Goal: Transaction & Acquisition: Book appointment/travel/reservation

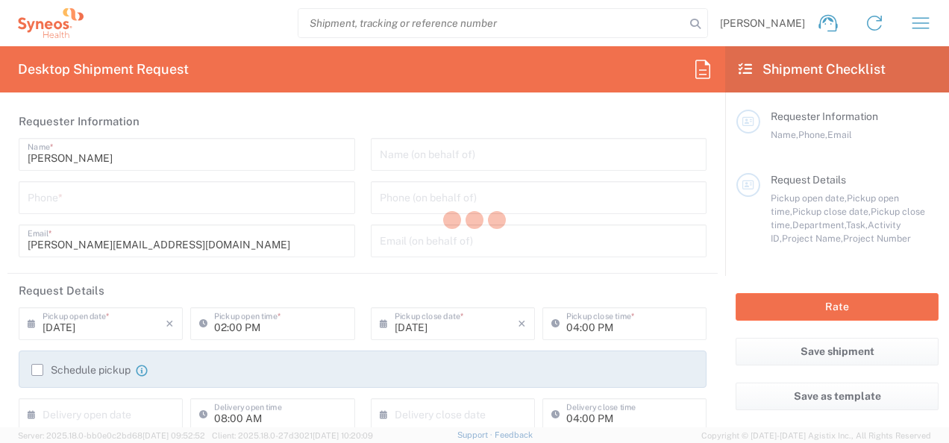
type input "3235"
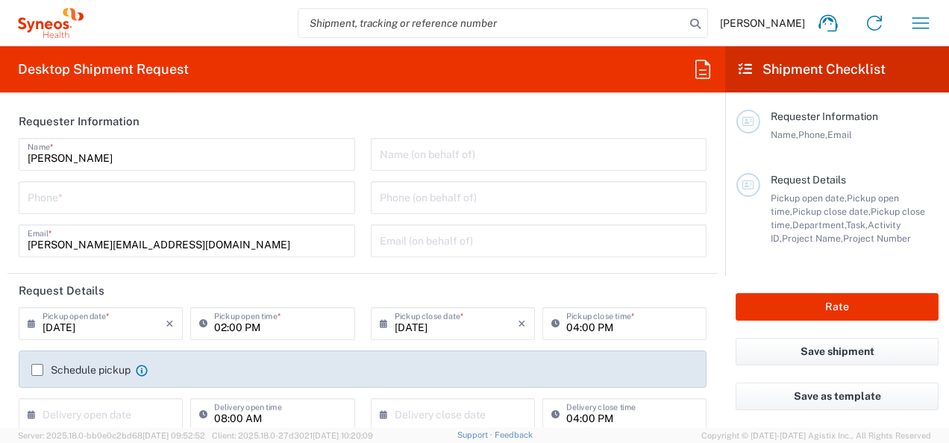
type input "[GEOGRAPHIC_DATA]"
type input "Syneos Health d.o.o. [GEOGRAPHIC_DATA]-[GEOGRAPHIC_DATA]"
click at [918, 22] on icon "button" at bounding box center [920, 23] width 24 height 24
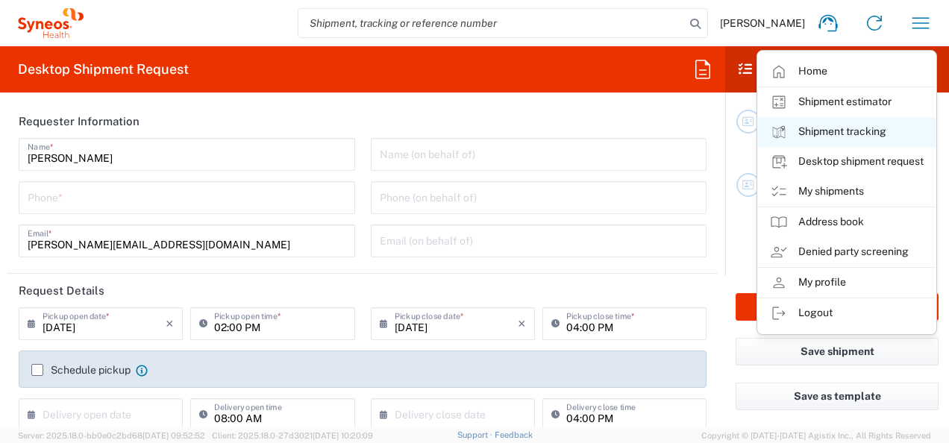
click at [876, 134] on link "Shipment tracking" at bounding box center [847, 132] width 178 height 30
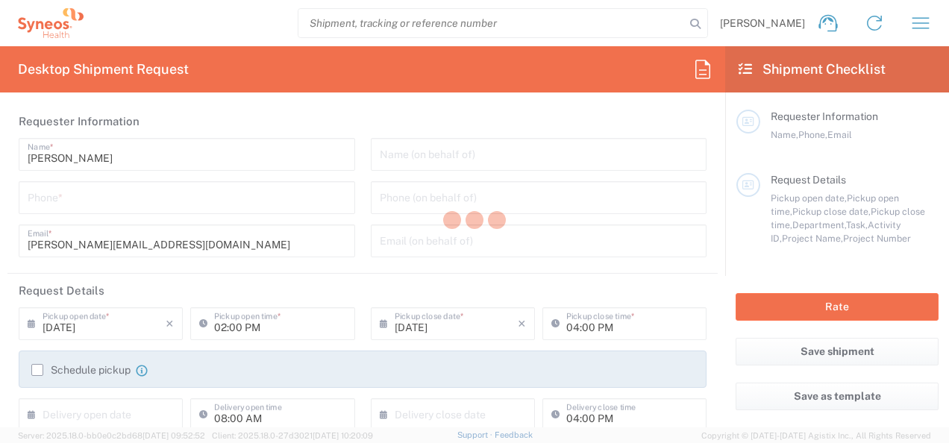
type input "3235"
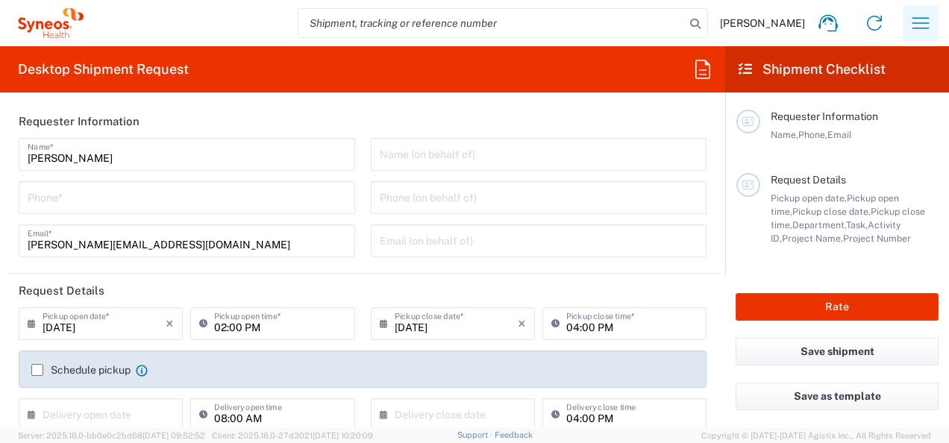
click at [924, 30] on icon "button" at bounding box center [920, 23] width 24 height 24
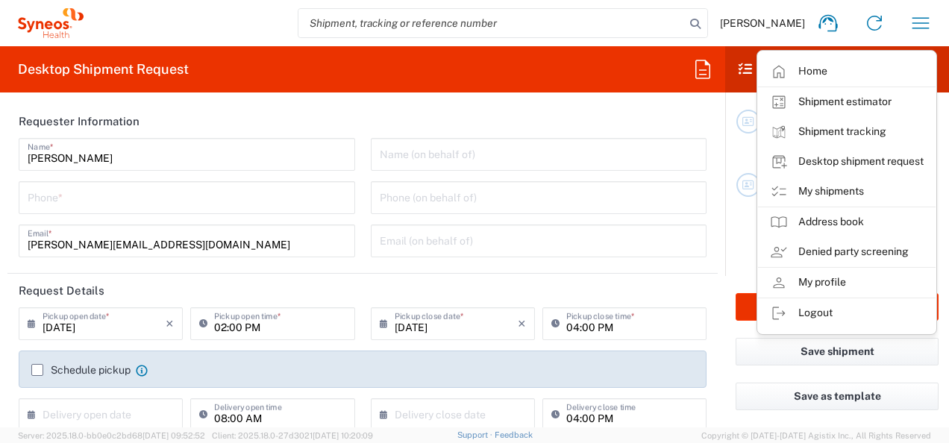
drag, startPoint x: 849, startPoint y: 189, endPoint x: 603, endPoint y: 234, distance: 250.2
click at [848, 190] on link "My shipments" at bounding box center [847, 192] width 178 height 30
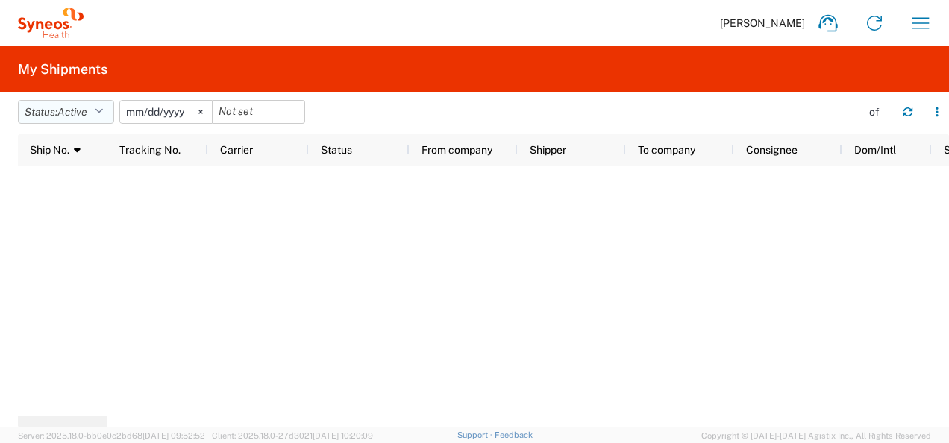
click at [103, 109] on icon "button" at bounding box center [99, 112] width 8 height 10
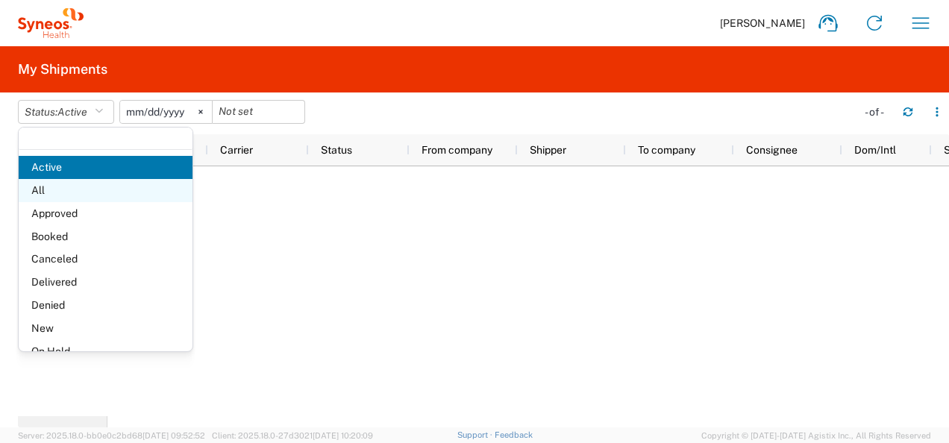
click at [71, 186] on span "All" at bounding box center [106, 190] width 174 height 23
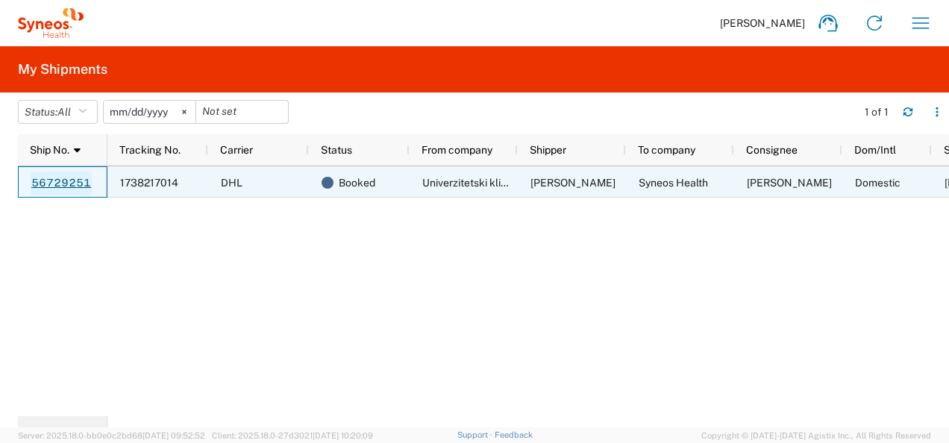
click at [69, 182] on link "56729251" at bounding box center [61, 184] width 61 height 24
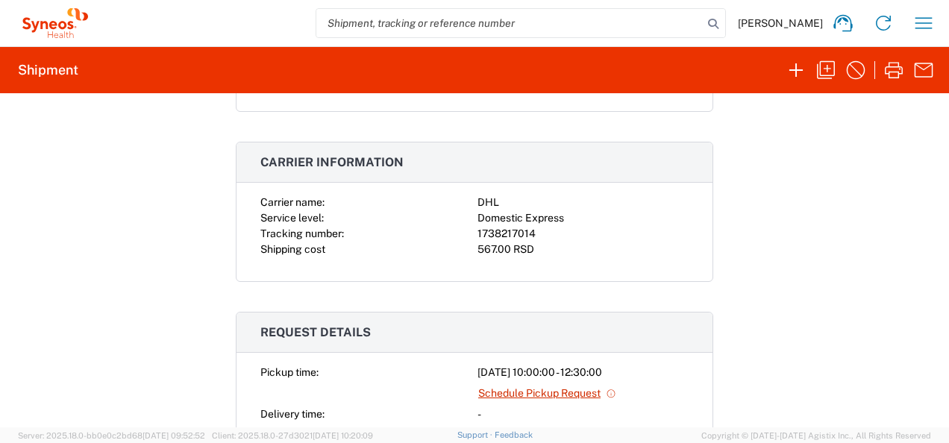
scroll to position [75, 0]
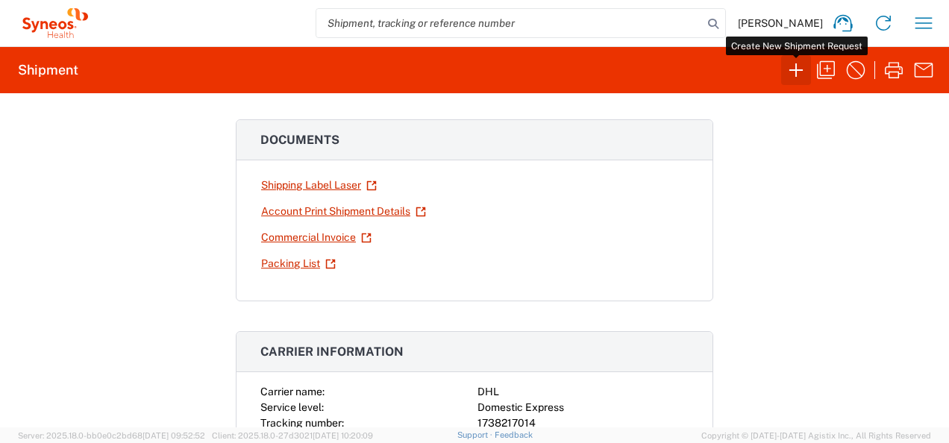
click at [799, 73] on icon "button" at bounding box center [796, 70] width 24 height 24
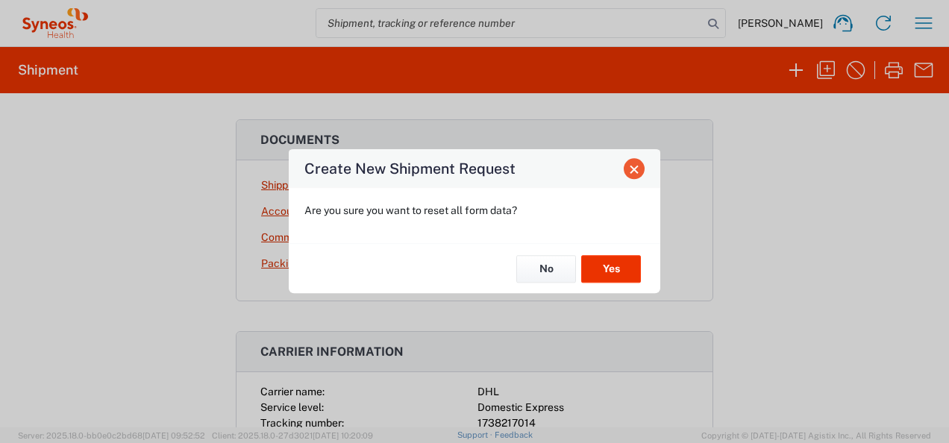
click at [638, 171] on span "Close" at bounding box center [634, 169] width 10 height 10
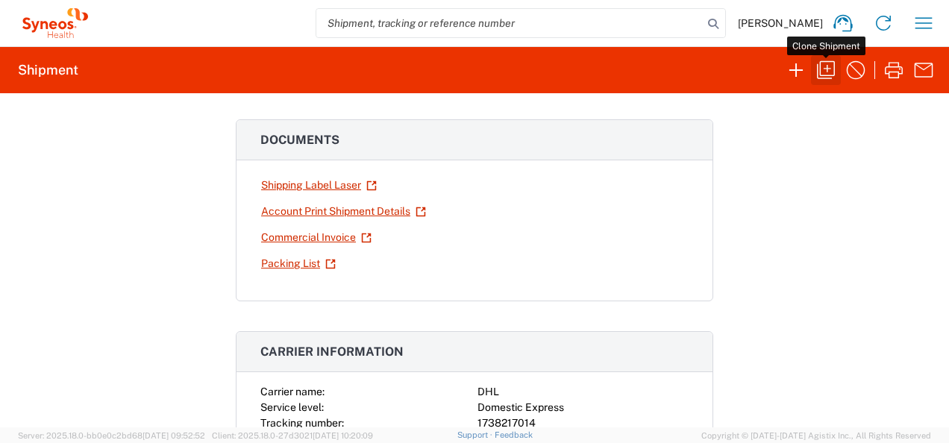
click at [829, 71] on icon "button" at bounding box center [826, 70] width 24 height 24
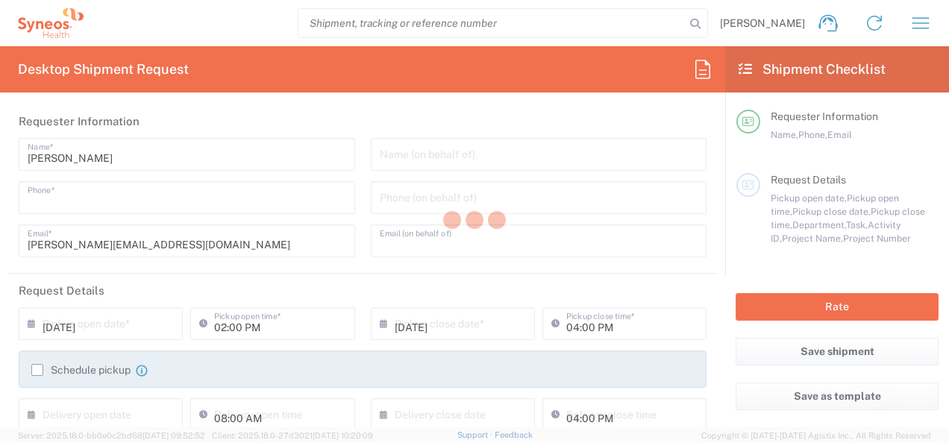
type input "0631308976"
type input "[PERSON_NAME][EMAIL_ADDRESS][DOMAIN_NAME]"
type input "10:00 AM"
type input "12:30 PM"
type input "Project"
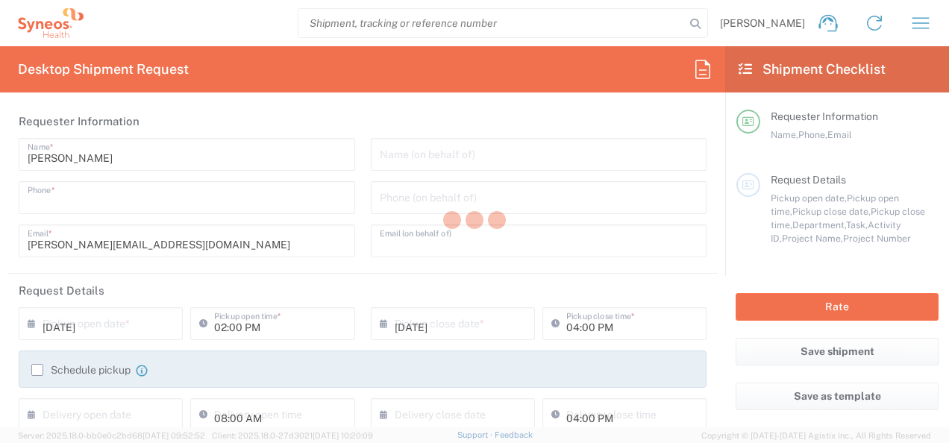
type input "7058454"
type textarea "[PERSON_NAME][EMAIL_ADDRESS][DOMAIN_NAME]"
type input "Univerzitetski klinički centar Srbije"
type input "Pasterova 2"
type input "[GEOGRAPHIC_DATA]"
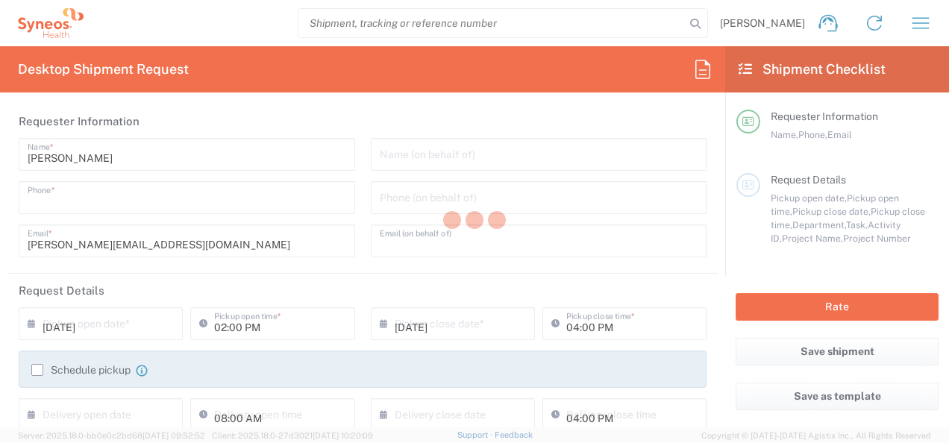
type input "[GEOGRAPHIC_DATA]"
type input "[PERSON_NAME]"
type input "[PHONE_NUMBER]"
type input "[EMAIL_ADDRESS][DOMAIN_NAME]"
type input "Syneos Health"
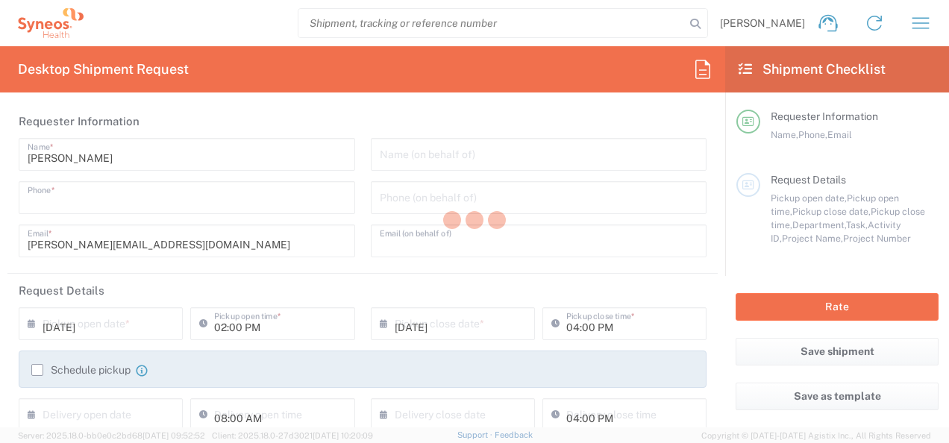
type input "[PERSON_NAME] 23"
type input "[GEOGRAPHIC_DATA]"
type input "11060"
type input "[PERSON_NAME]"
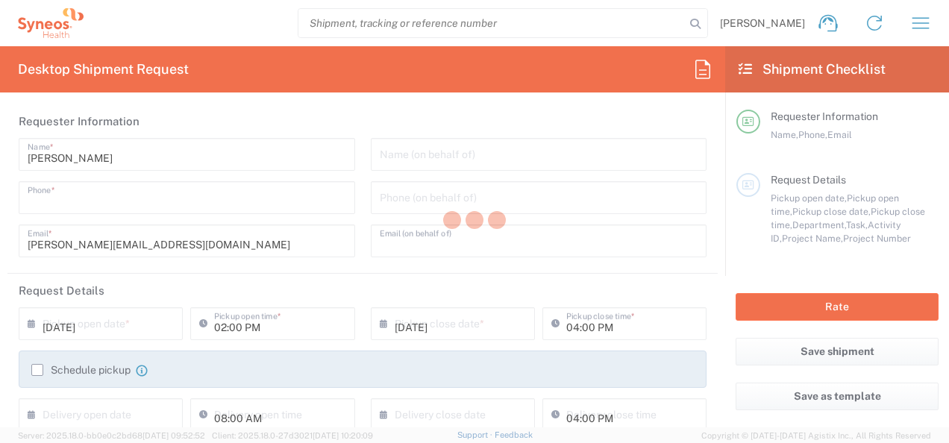
type input "0631308976"
type input "[PERSON_NAME][EMAIL_ADDRESS][DOMAIN_NAME]"
type input "Sender/Shipper"
type input "Delivery Duty Paid"
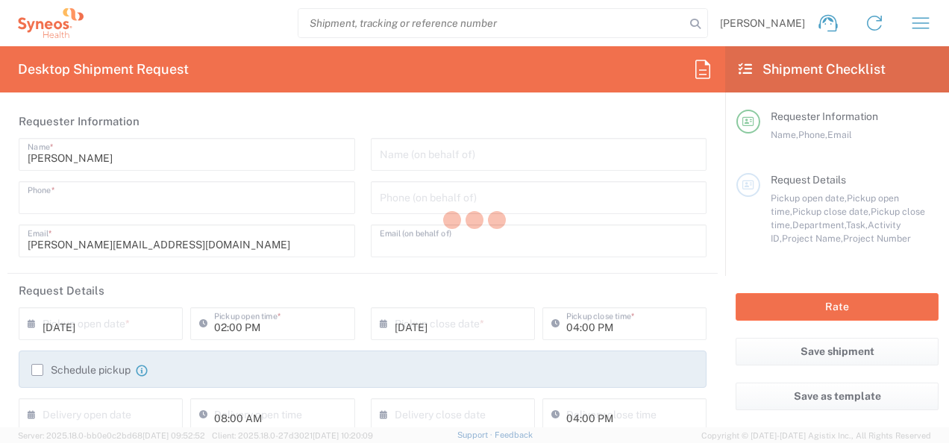
type input "[PERSON_NAME]"
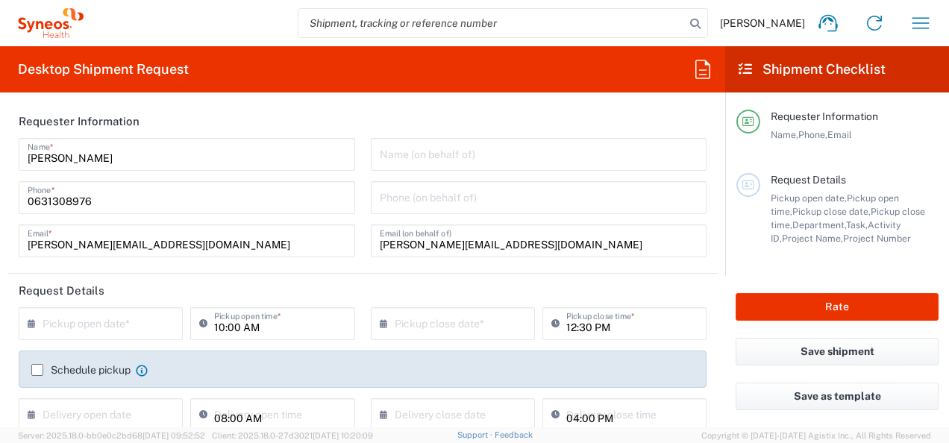
type input "Envelope"
click at [220, 327] on input "10:00 AM" at bounding box center [279, 323] width 131 height 26
type input "09:00 AM"
click at [568, 327] on input "12:30 PM" at bounding box center [631, 323] width 131 height 26
click at [583, 328] on input "13:30 PM" at bounding box center [631, 323] width 131 height 26
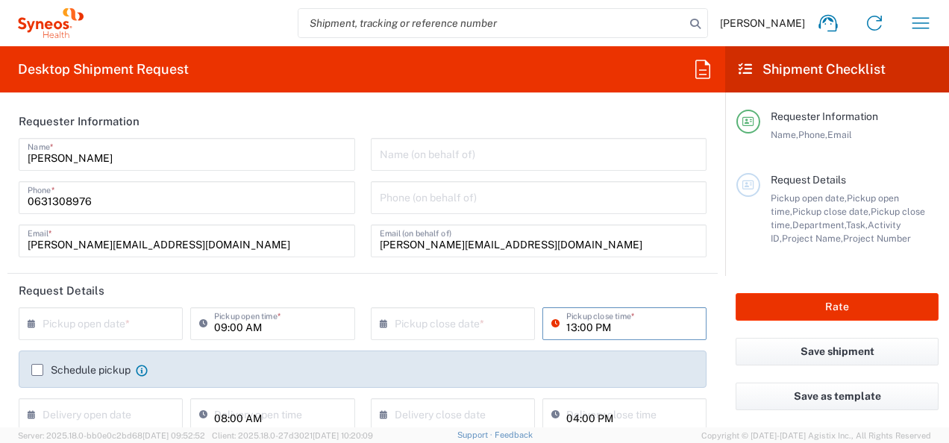
scroll to position [75, 0]
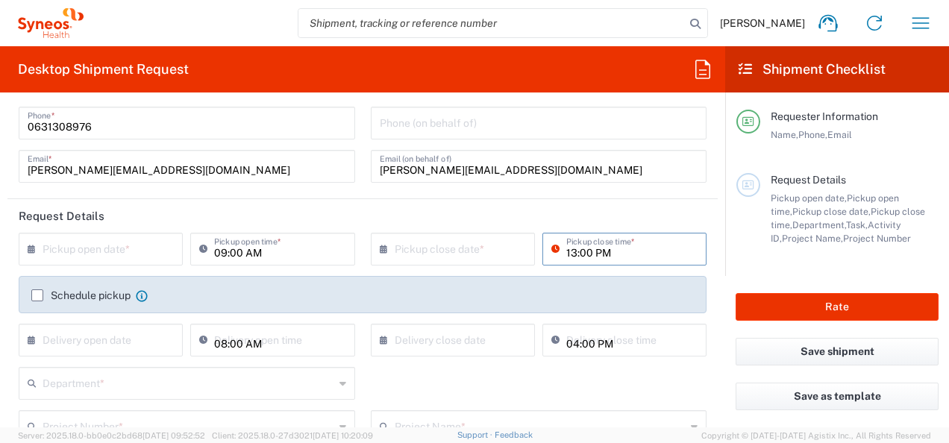
click at [566, 255] on input "13:00 PM" at bounding box center [631, 248] width 131 height 26
type input "13:00 PM"
click at [222, 248] on input "09:00 AM" at bounding box center [279, 248] width 131 height 26
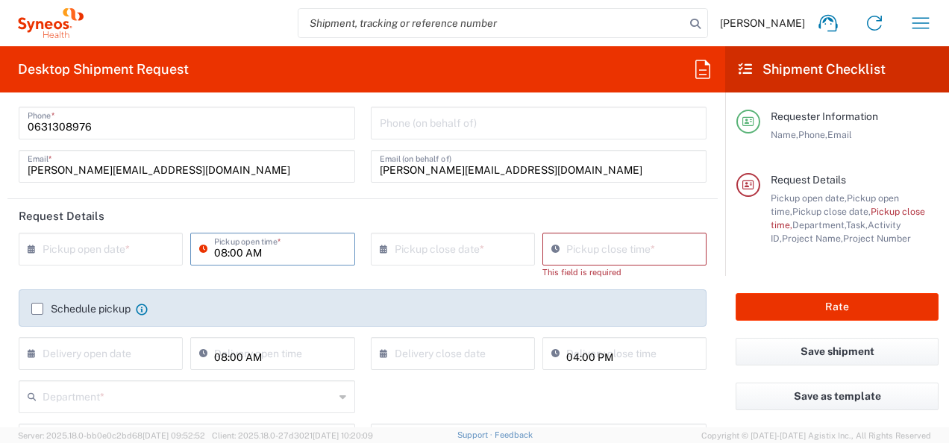
type input "08:00 AM"
click at [566, 247] on input "01:22 PM" at bounding box center [631, 248] width 131 height 26
drag, startPoint x: 580, startPoint y: 253, endPoint x: 593, endPoint y: 260, distance: 14.7
click at [581, 252] on input "13:22 PM" at bounding box center [631, 248] width 131 height 26
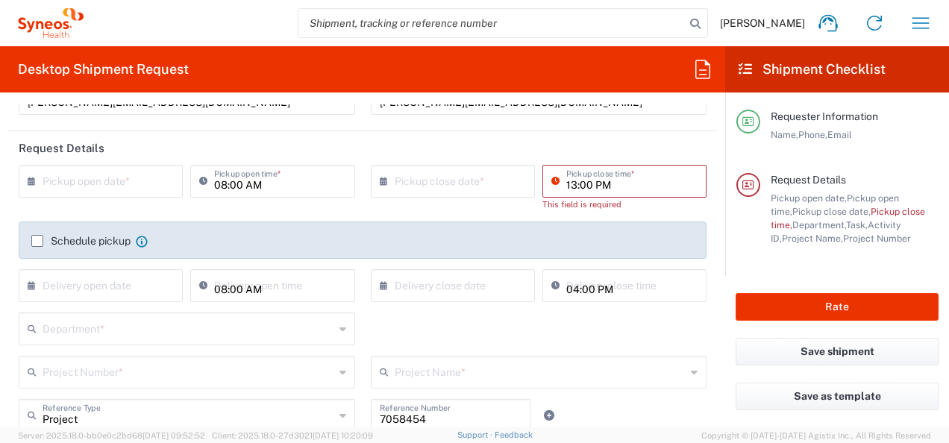
scroll to position [133, 0]
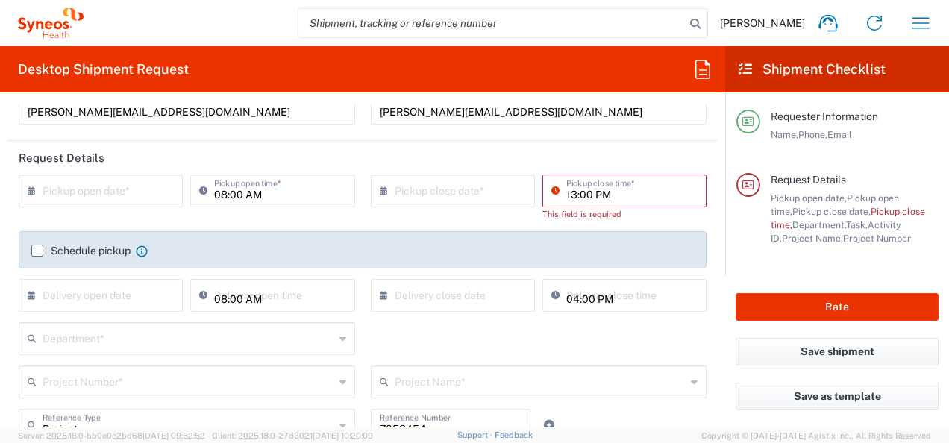
click at [566, 196] on input "13:00 PM" at bounding box center [631, 190] width 131 height 26
type input "14:00 PM"
click at [699, 204] on div "× Pickup close date * Cancel Apply Pickup close time * This field is required" at bounding box center [538, 203] width 352 height 57
click at [610, 186] on input "01:22 PM" at bounding box center [631, 190] width 131 height 26
type input "14:00 PM"
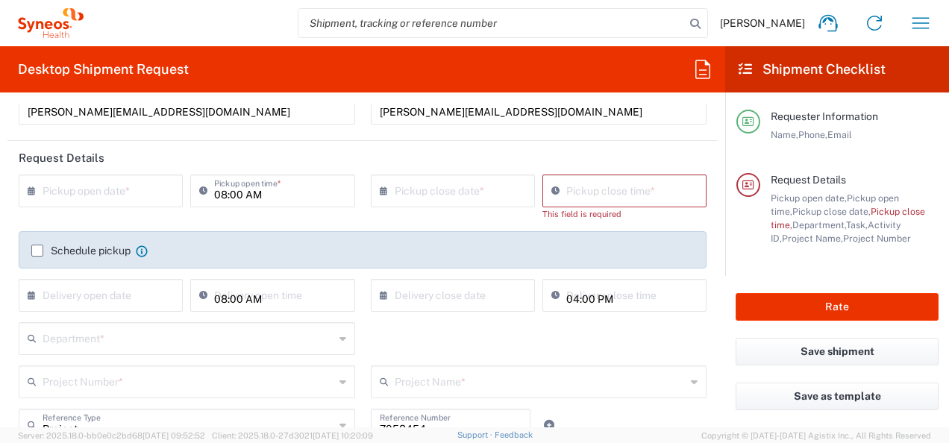
click at [37, 251] on label "Schedule pickup" at bounding box center [80, 251] width 99 height 12
click at [37, 251] on input "Schedule pickup" at bounding box center [37, 251] width 0 height 0
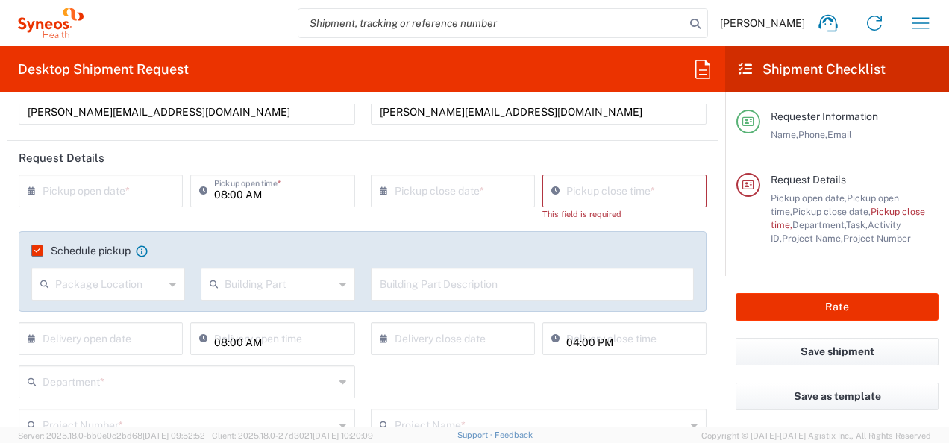
click at [34, 248] on label "Schedule pickup" at bounding box center [80, 251] width 99 height 12
click at [34, 251] on input "Schedule pickup" at bounding box center [34, 251] width 0 height 0
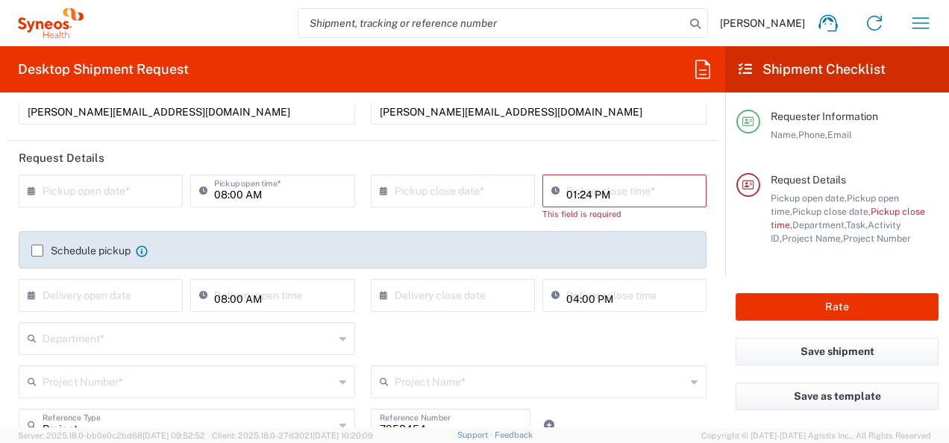
click at [575, 199] on input "01:24 PM" at bounding box center [631, 190] width 131 height 26
click at [581, 195] on input "01:24 PM" at bounding box center [631, 190] width 131 height 26
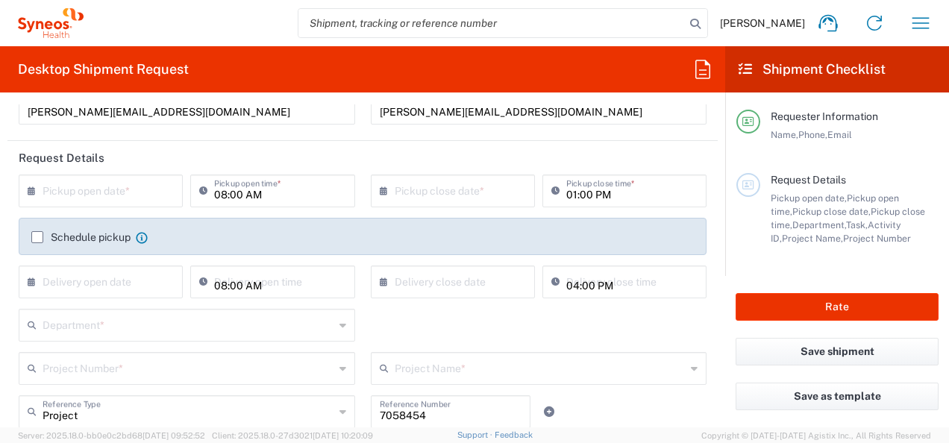
click at [706, 200] on main "× Pickup open date * Cancel Apply 08:00 AM Pickup open time * × Pickup close da…" at bounding box center [362, 362] width 710 height 375
click at [566, 195] on input "01:00 PM" at bounding box center [631, 190] width 131 height 26
type input "02:00 PM"
click at [703, 207] on div "× Pickup close date * Cancel Apply 02:00 PM Pickup close time *" at bounding box center [538, 196] width 352 height 43
click at [36, 233] on label "Schedule pickup" at bounding box center [80, 237] width 99 height 12
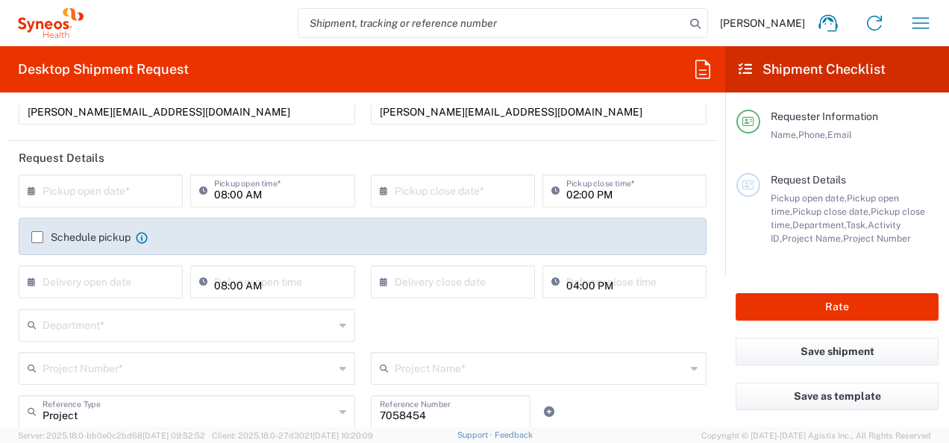
click at [37, 237] on input "Schedule pickup" at bounding box center [37, 237] width 0 height 0
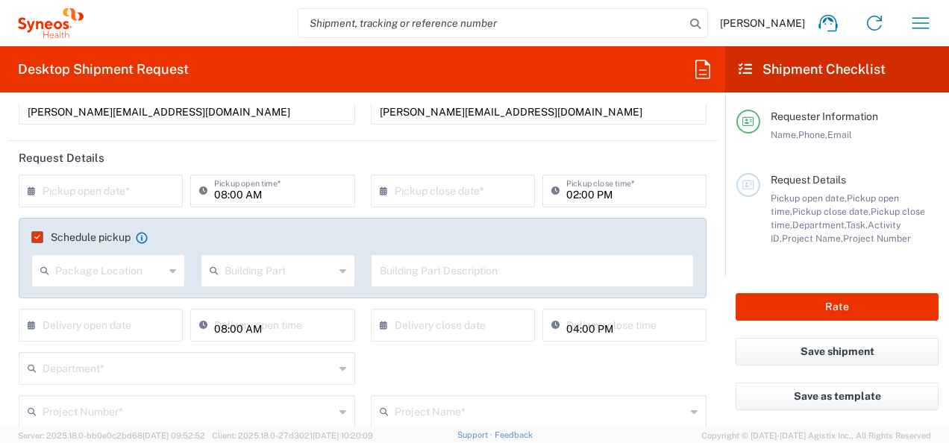
click at [171, 272] on icon at bounding box center [172, 271] width 7 height 24
click at [71, 306] on span "Front" at bounding box center [107, 302] width 148 height 23
type input "Front"
click at [260, 272] on input "text" at bounding box center [278, 270] width 109 height 26
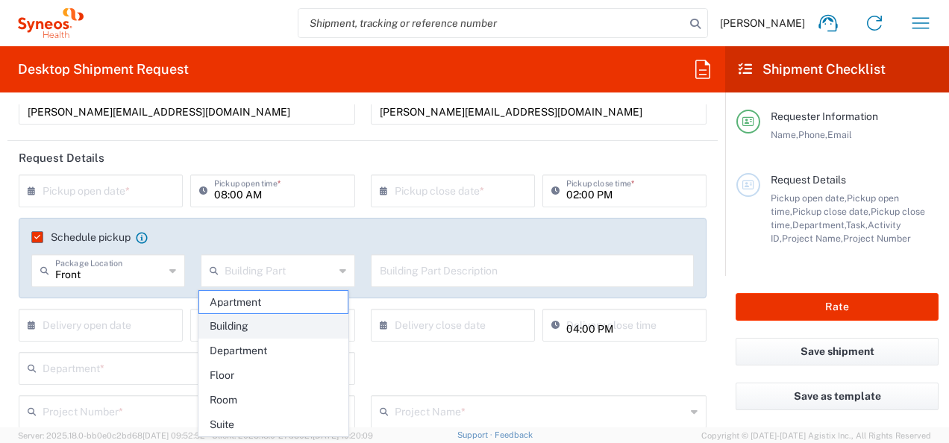
click at [251, 324] on span "Building" at bounding box center [273, 326] width 148 height 23
type input "Building"
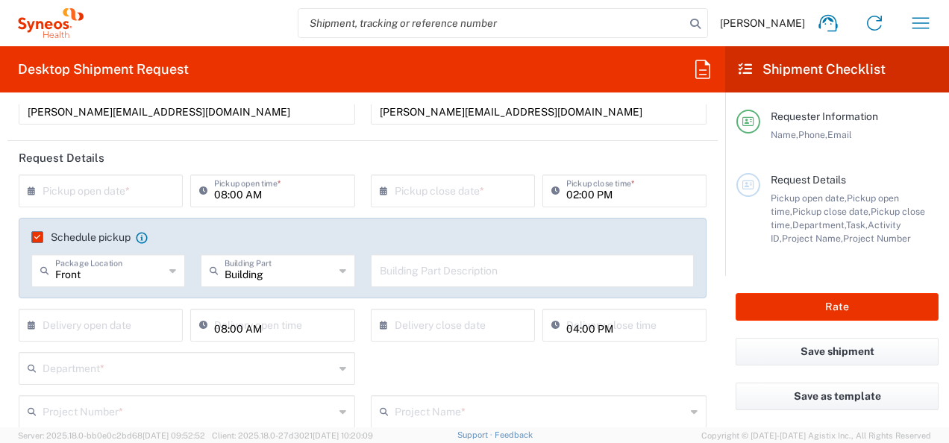
click at [408, 271] on input "text" at bounding box center [533, 270] width 306 height 26
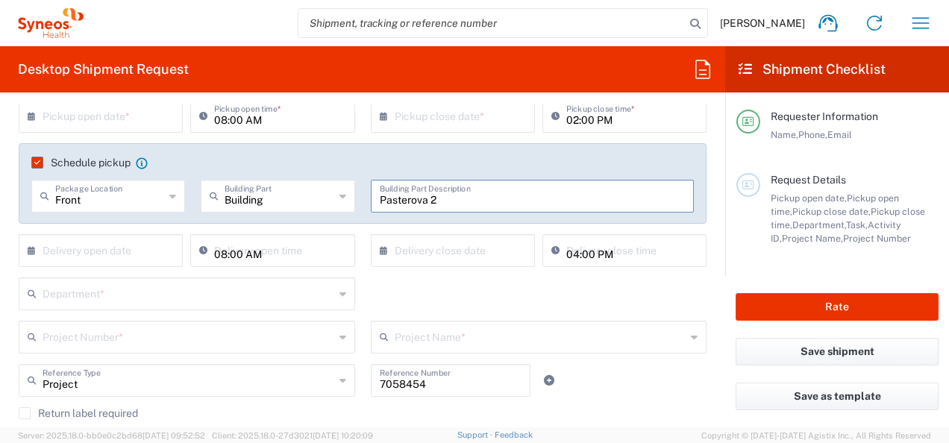
type input "Pasterova 2"
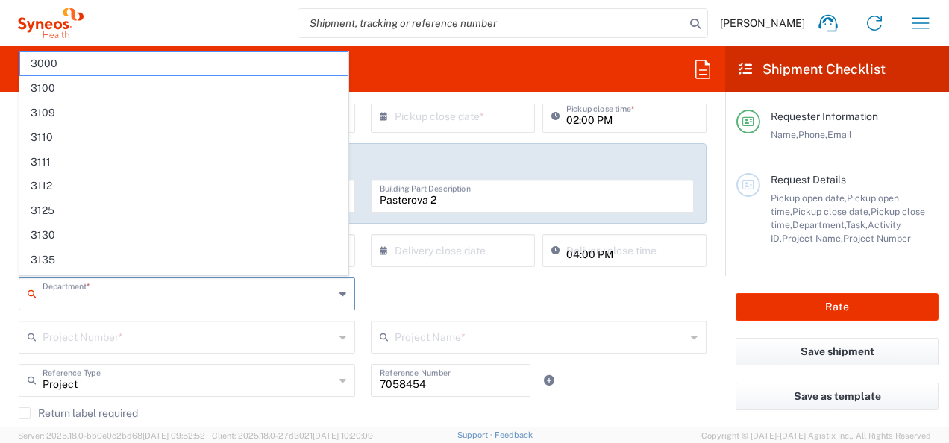
click at [119, 296] on input "text" at bounding box center [189, 293] width 292 height 26
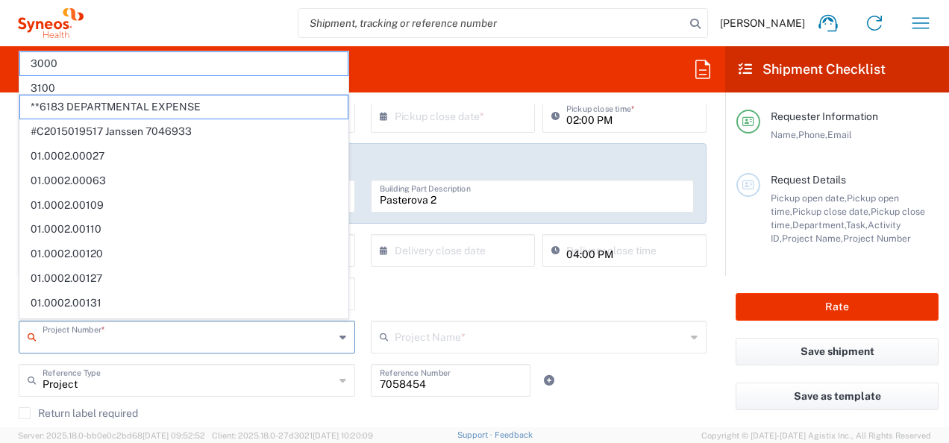
click at [110, 337] on input "text" at bounding box center [189, 336] width 292 height 26
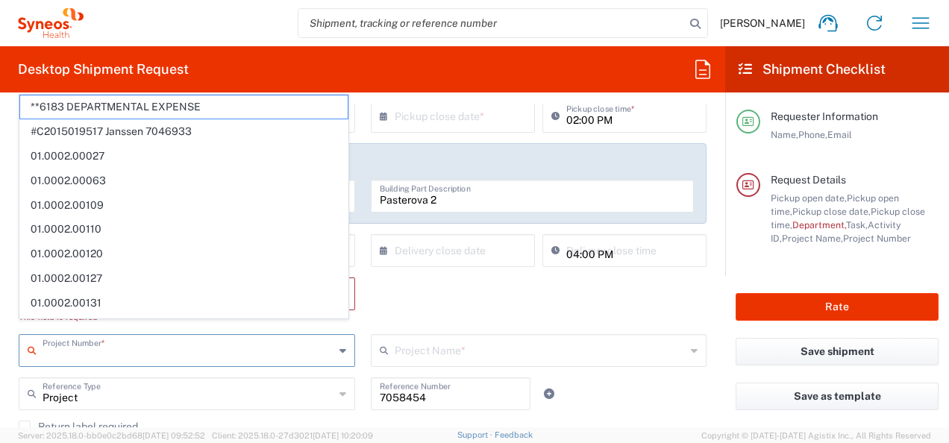
click at [98, 352] on input "text" at bounding box center [189, 349] width 292 height 26
paste input "7058454"
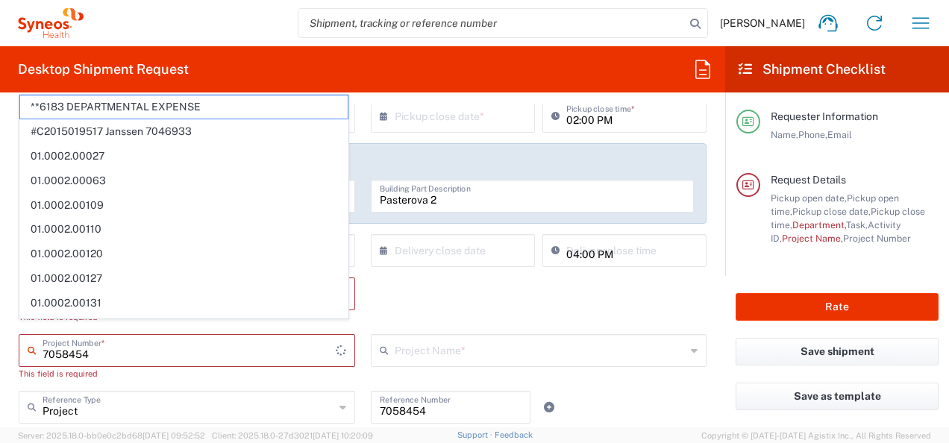
type input "7058454"
click at [391, 307] on div "Department * 3000 3100 3109 3110 3111 3112 3125 3130 3135 3136 3150 3155 3165 3…" at bounding box center [362, 305] width 703 height 57
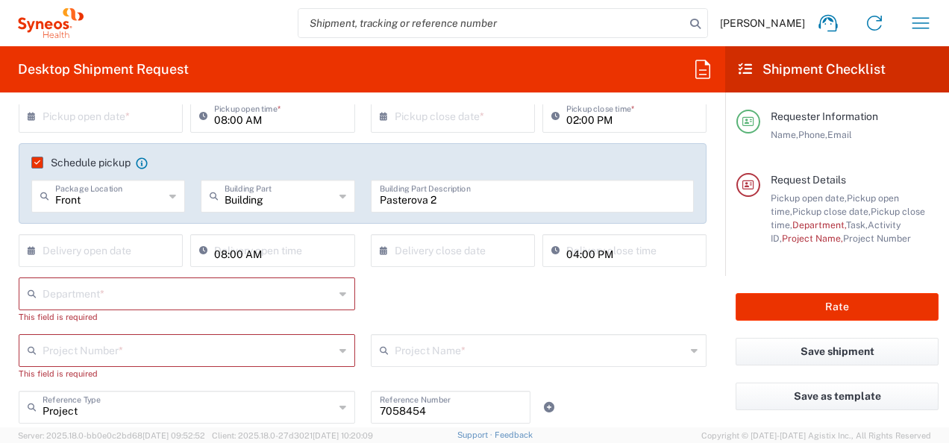
click at [123, 351] on input "text" at bounding box center [189, 349] width 292 height 26
type input "7058454"
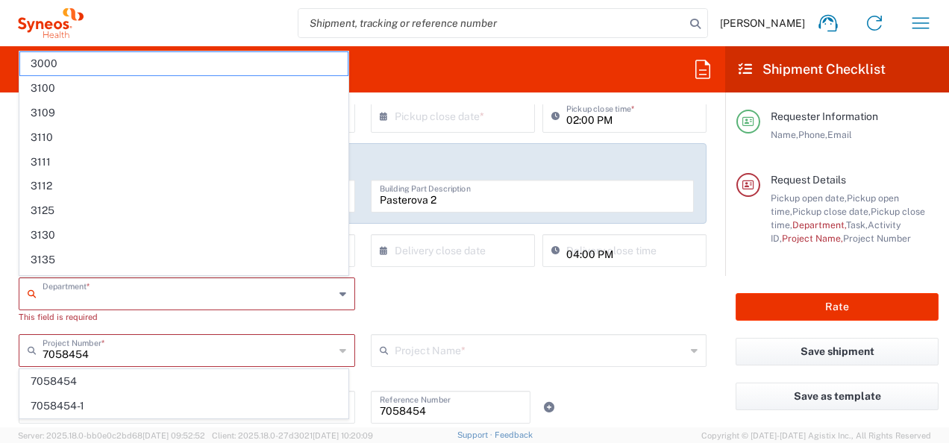
click at [90, 292] on input "text" at bounding box center [189, 293] width 292 height 26
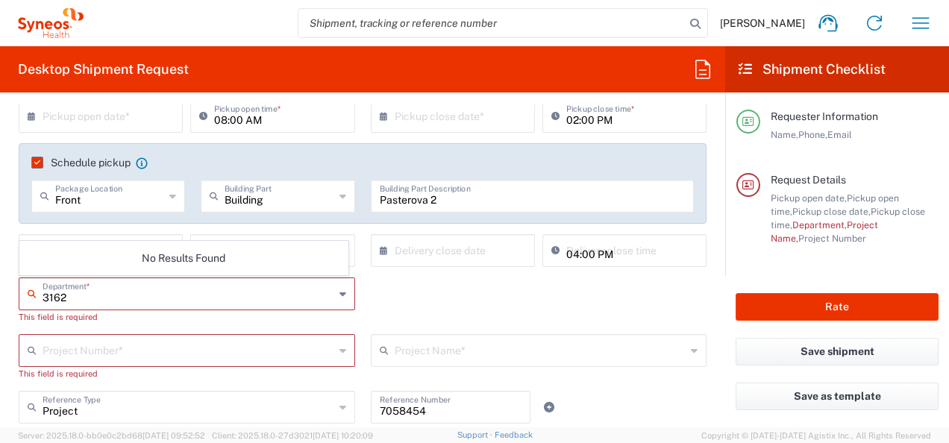
type input "3162"
click at [354, 318] on div "3162 Department * No Results Found This field is required" at bounding box center [187, 305] width 352 height 57
click at [148, 295] on input "text" at bounding box center [189, 293] width 292 height 26
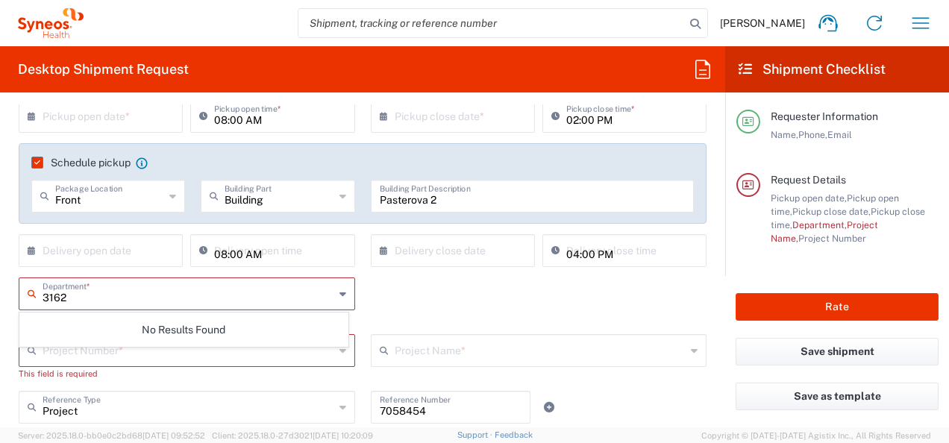
type input "3162"
click at [366, 305] on div "3162 Department * No Results Found This field is required" at bounding box center [362, 305] width 703 height 57
click at [61, 292] on input "text" at bounding box center [189, 293] width 293 height 26
type input "3162"
click at [365, 307] on div "3162 Department * No Results Found This field is required" at bounding box center [362, 305] width 703 height 57
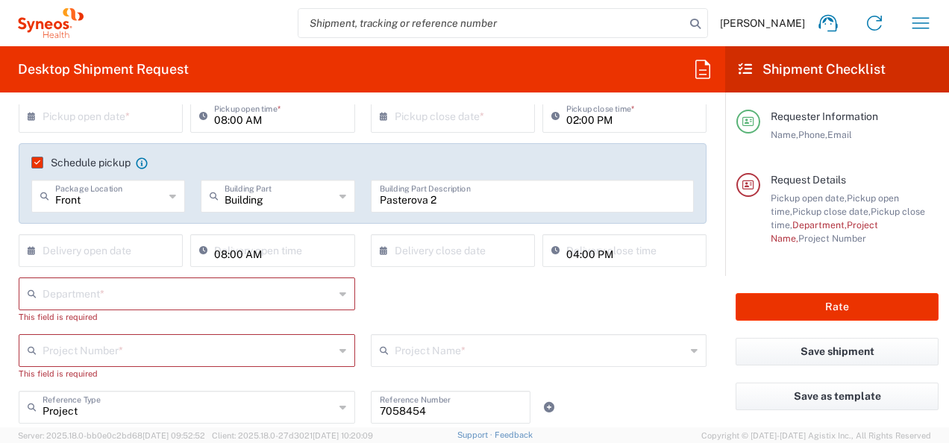
click at [130, 352] on input "text" at bounding box center [189, 349] width 292 height 26
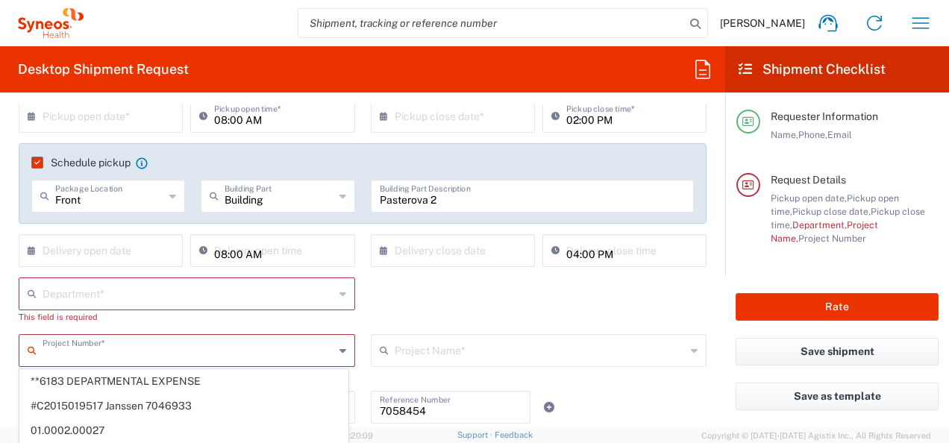
click at [81, 351] on input "text" at bounding box center [189, 349] width 292 height 26
paste input "7058454"
type input "7058454"
click at [9, 325] on main "× Pickup open date * Cancel Apply 08:00 AM Pickup open time * × Pickup close da…" at bounding box center [362, 322] width 710 height 445
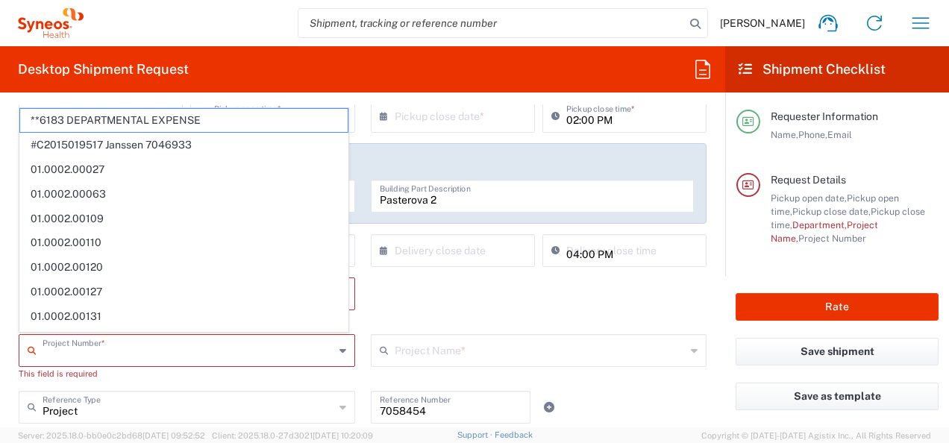
click at [57, 354] on input "text" at bounding box center [189, 349] width 292 height 26
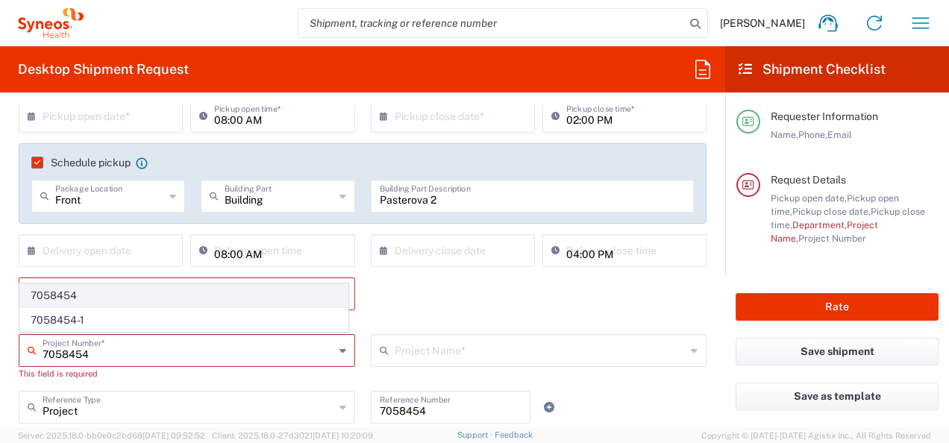
type input "7058454"
click at [75, 294] on span "7058454" at bounding box center [183, 295] width 327 height 23
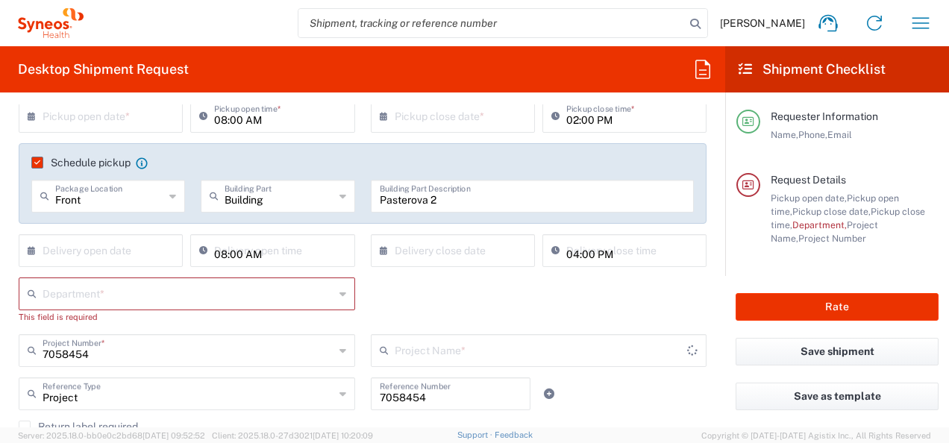
type input "IMMUNOVANT 7058454"
click at [464, 309] on div "Department * No Results Found This field is required" at bounding box center [362, 305] width 703 height 57
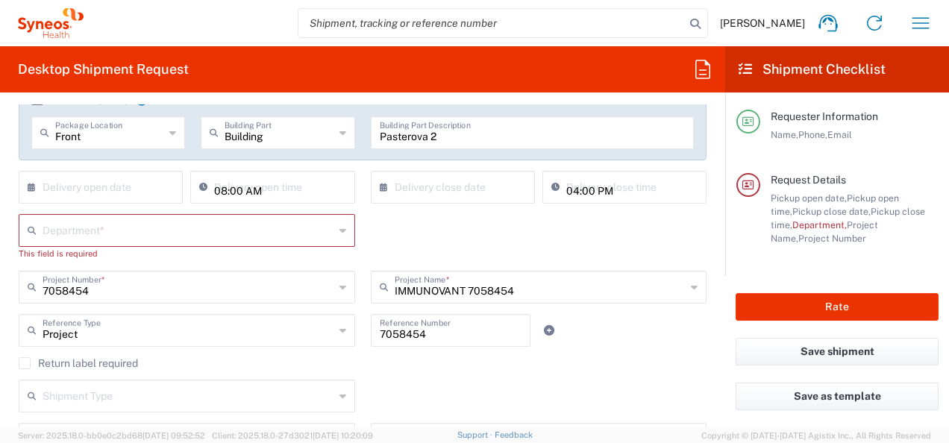
scroll to position [282, 0]
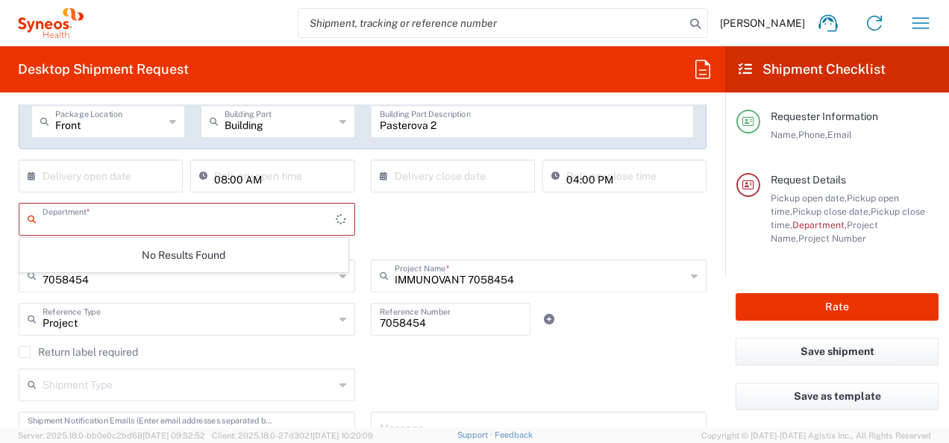
click at [154, 218] on input "text" at bounding box center [189, 218] width 293 height 26
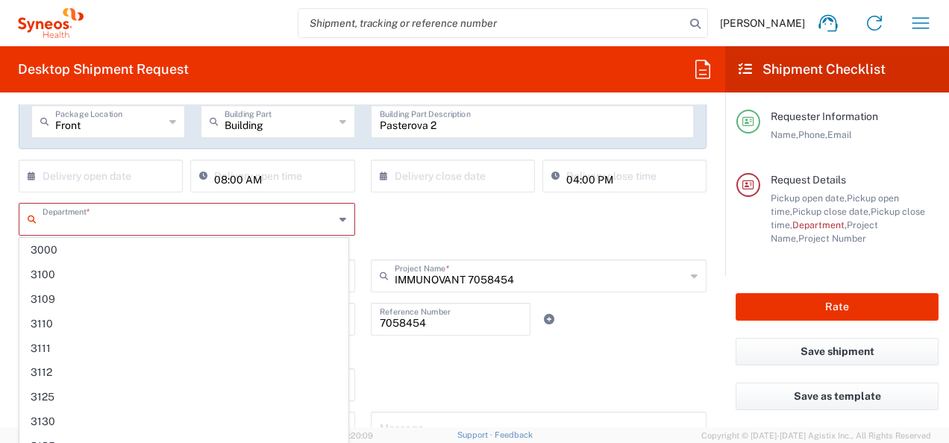
click at [427, 234] on div "Department * 3000 3100 3109 3110 3111 3112 3125 3130 3135 3136 3150 3155 3165 3…" at bounding box center [362, 231] width 703 height 57
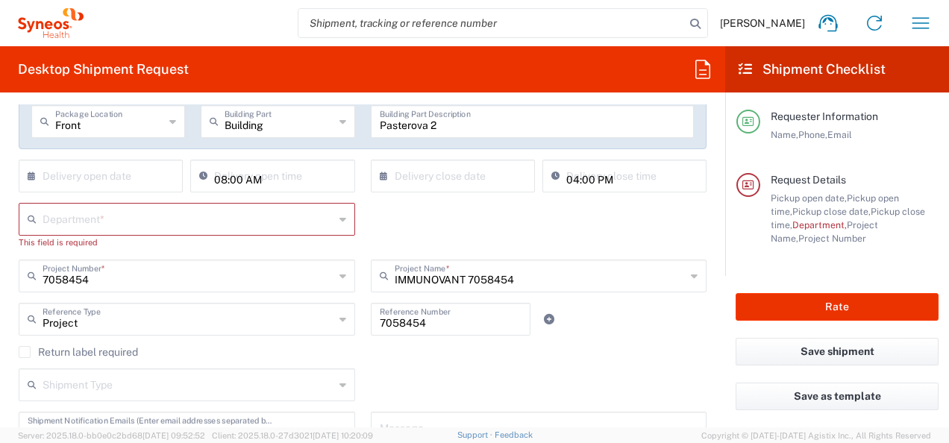
click at [140, 219] on input "text" at bounding box center [189, 218] width 292 height 26
type input "3"
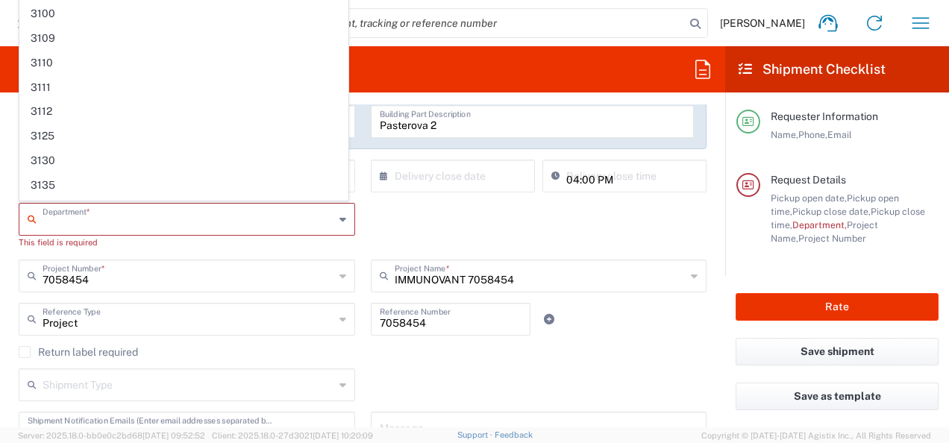
click at [359, 238] on div "Department * 3000 3100 3109 3110 3111 3112 3125 3130 3135 3136 3150 3155 3165 3…" at bounding box center [362, 231] width 703 height 57
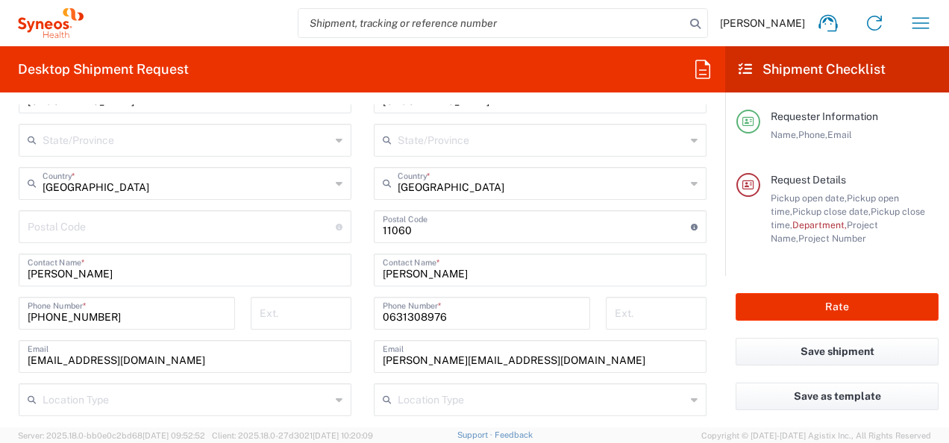
scroll to position [895, 0]
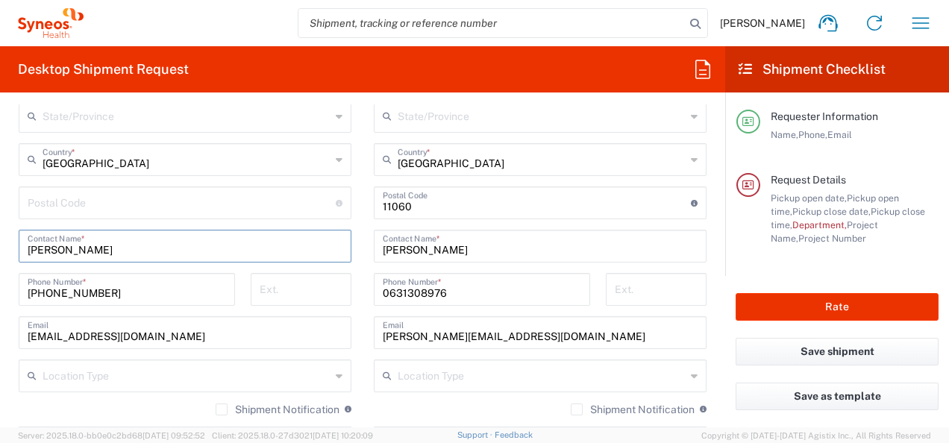
drag, startPoint x: 92, startPoint y: 245, endPoint x: 19, endPoint y: 243, distance: 73.9
click at [19, 243] on div "[PERSON_NAME] Contact Name *" at bounding box center [185, 246] width 333 height 33
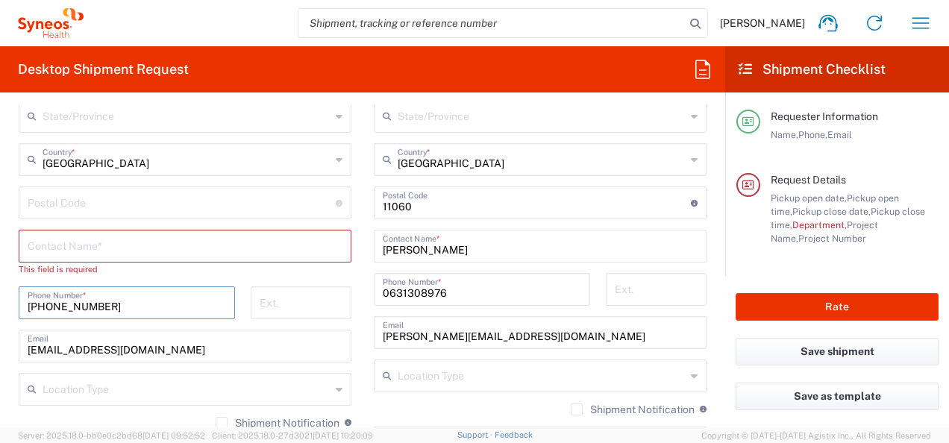
drag, startPoint x: 133, startPoint y: 289, endPoint x: 18, endPoint y: 294, distance: 114.9
click at [19, 294] on div "[PHONE_NUMBER] Phone Number *" at bounding box center [127, 302] width 216 height 33
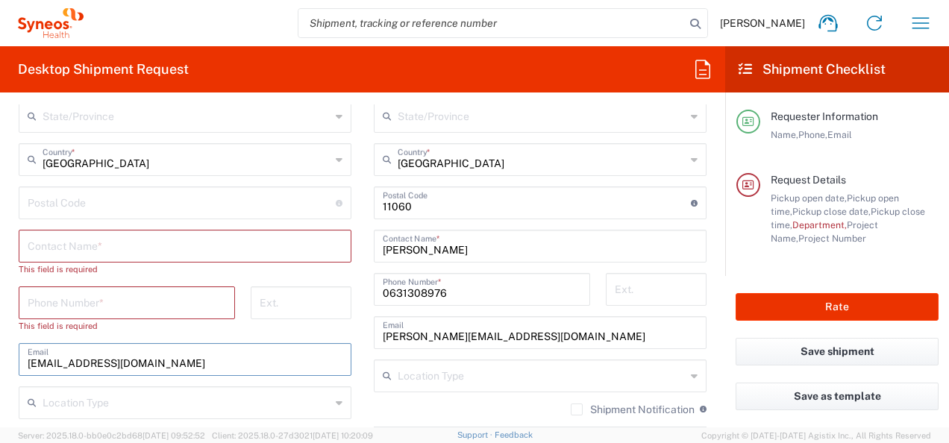
drag, startPoint x: 151, startPoint y: 347, endPoint x: 24, endPoint y: 357, distance: 127.2
click at [24, 357] on div "[EMAIL_ADDRESS][DOMAIN_NAME] Email" at bounding box center [185, 359] width 333 height 33
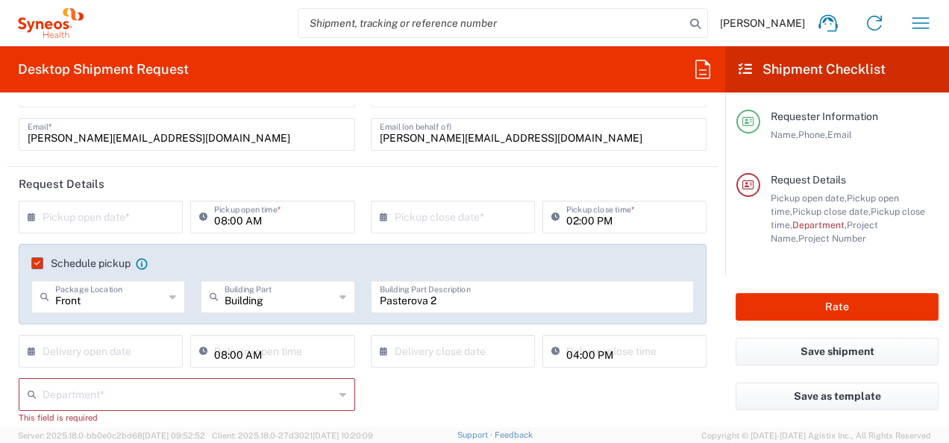
scroll to position [75, 0]
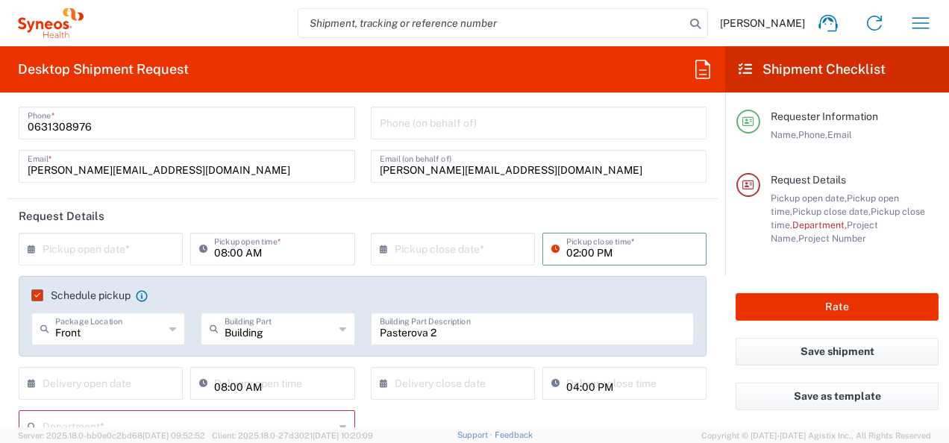
click at [568, 254] on input "02:00 PM" at bounding box center [631, 248] width 131 height 26
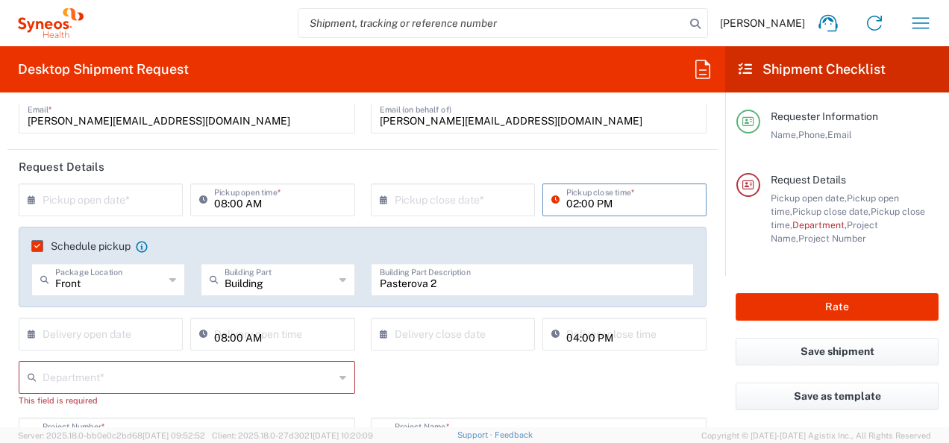
scroll to position [149, 0]
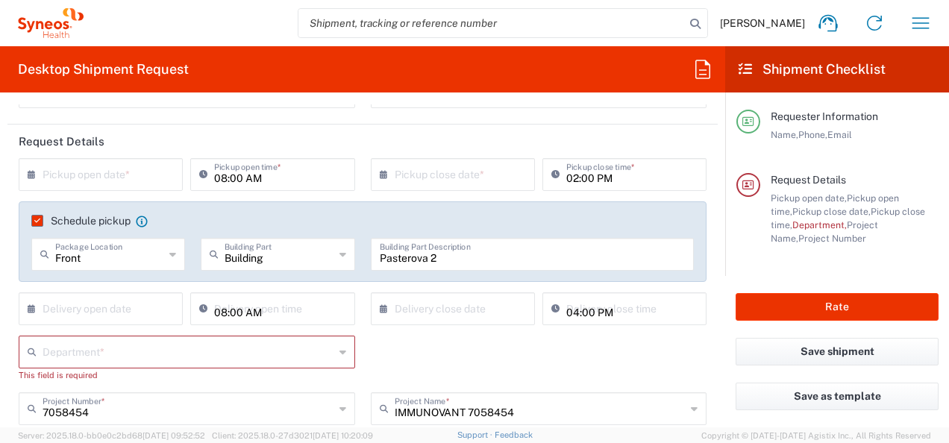
click at [711, 215] on form "Requester Information [PERSON_NAME] Name * [PHONE_NUMBER] Phone * [PERSON_NAME]…" at bounding box center [362, 265] width 725 height 323
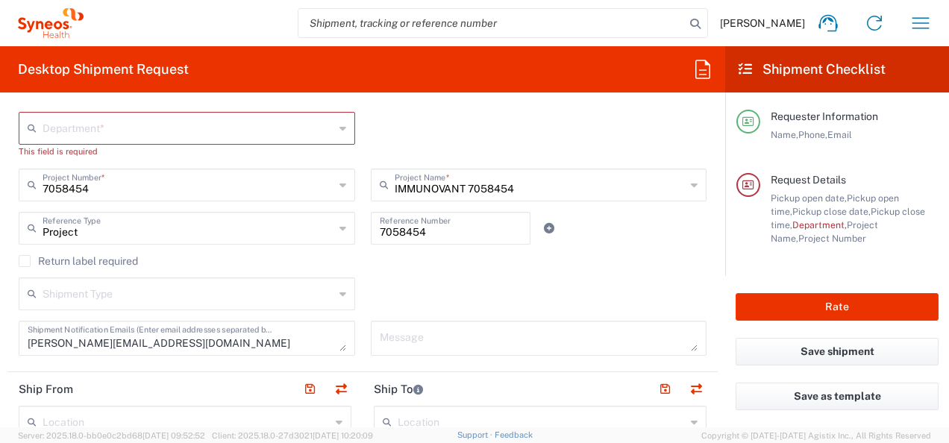
scroll to position [298, 0]
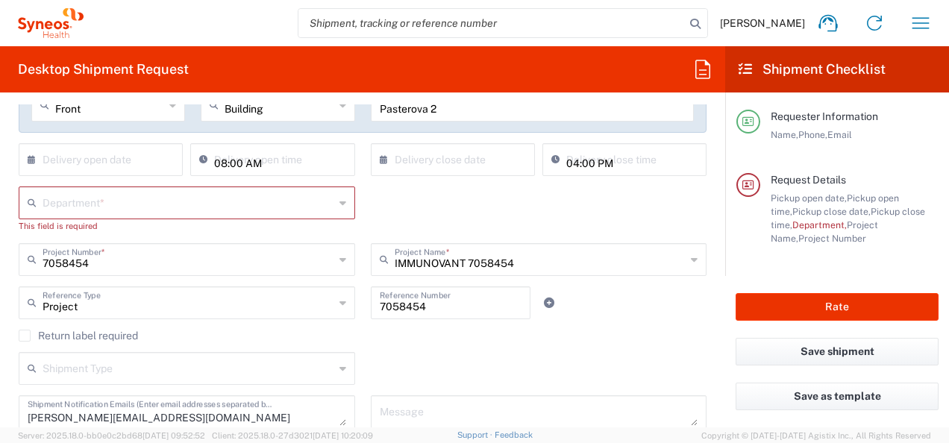
click at [331, 207] on div "Department *" at bounding box center [187, 202] width 336 height 33
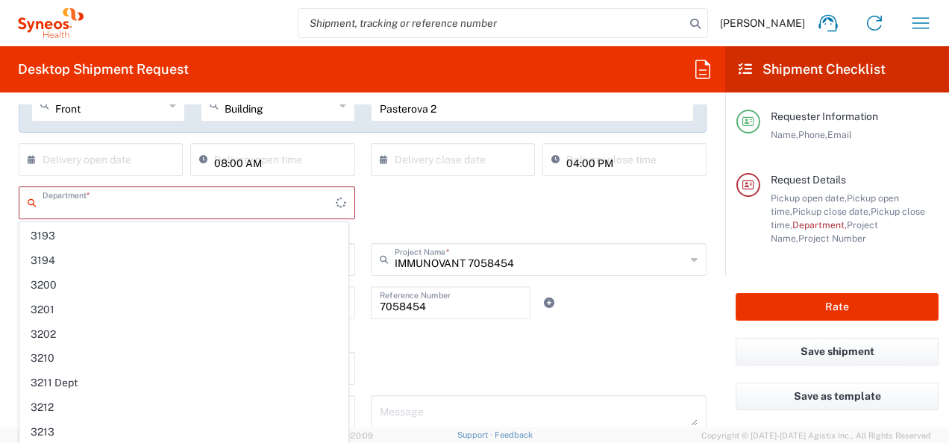
scroll to position [373, 0]
click at [392, 201] on div "Department * 3000 3100 3109 3110 3111 3112 3125 3130 3135 3136 3150 3155 3165 3…" at bounding box center [362, 214] width 703 height 57
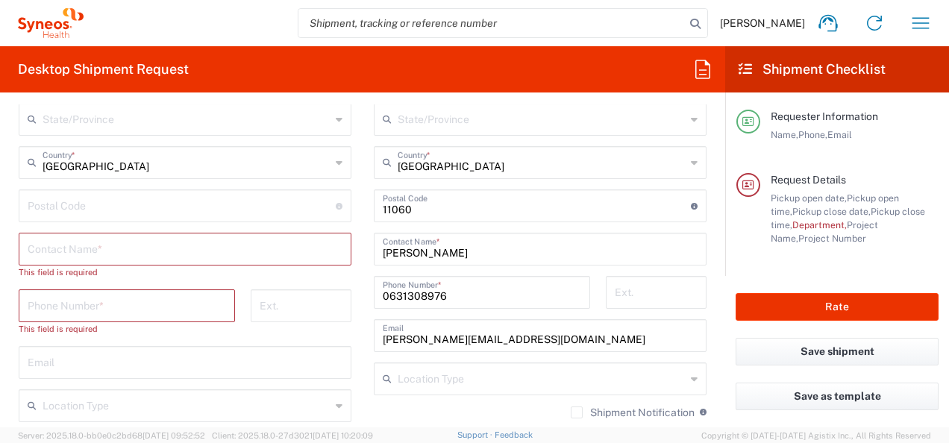
scroll to position [895, 0]
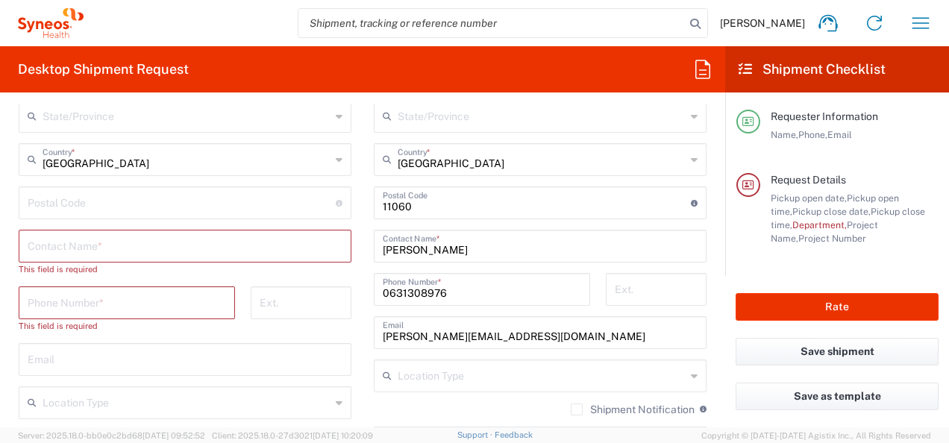
click at [172, 254] on input "text" at bounding box center [185, 245] width 315 height 26
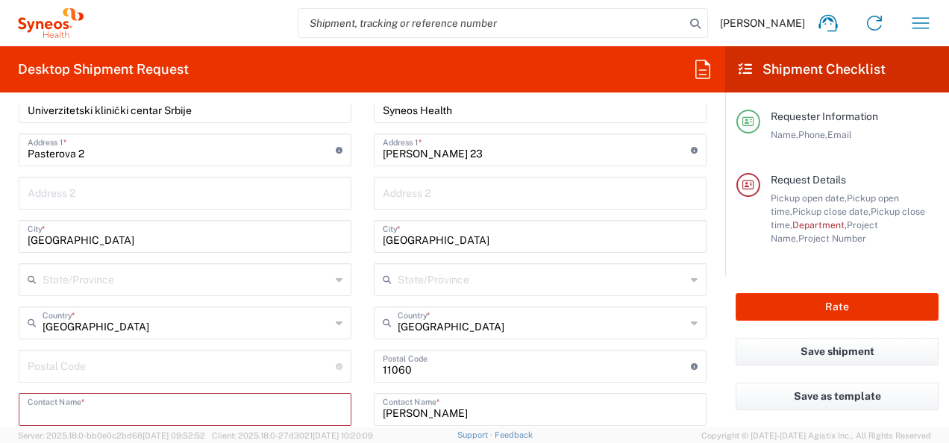
scroll to position [746, 0]
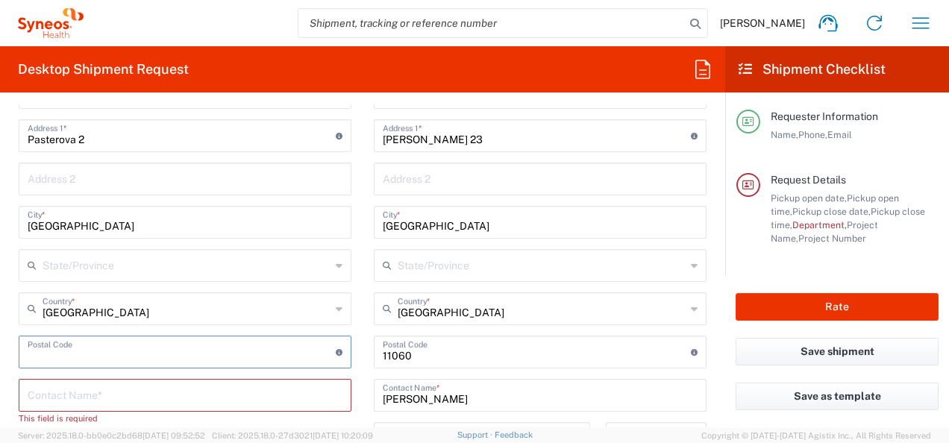
click at [154, 355] on input "undefined" at bounding box center [182, 351] width 308 height 26
type input "11000"
click at [159, 382] on input "text" at bounding box center [185, 394] width 315 height 26
paste input "[PERSON_NAME]"
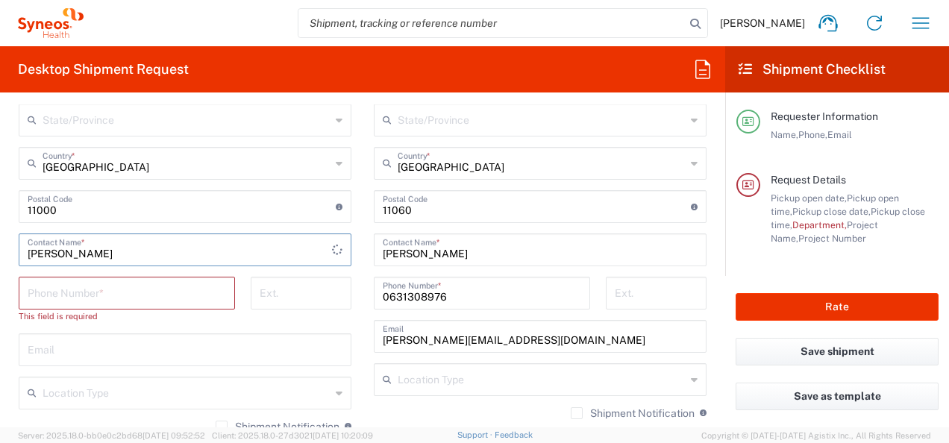
scroll to position [895, 0]
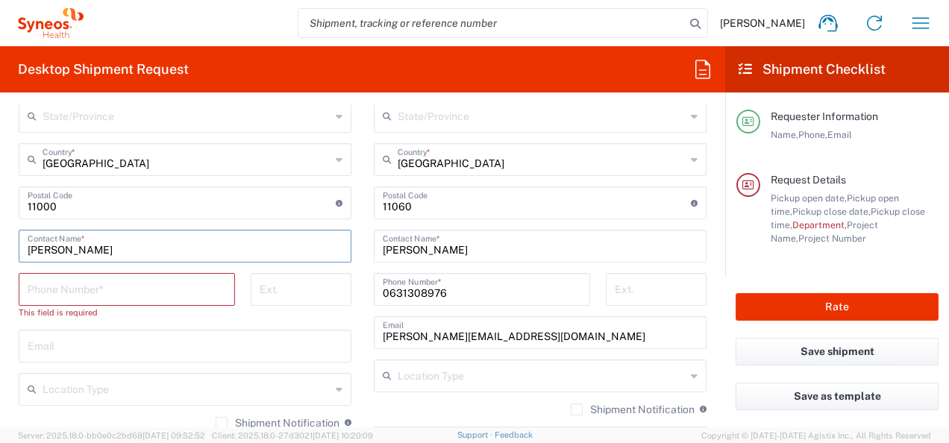
type input "[PERSON_NAME]"
click at [126, 292] on input "tel" at bounding box center [127, 288] width 198 height 26
click at [86, 343] on input "text" at bounding box center [185, 345] width 315 height 26
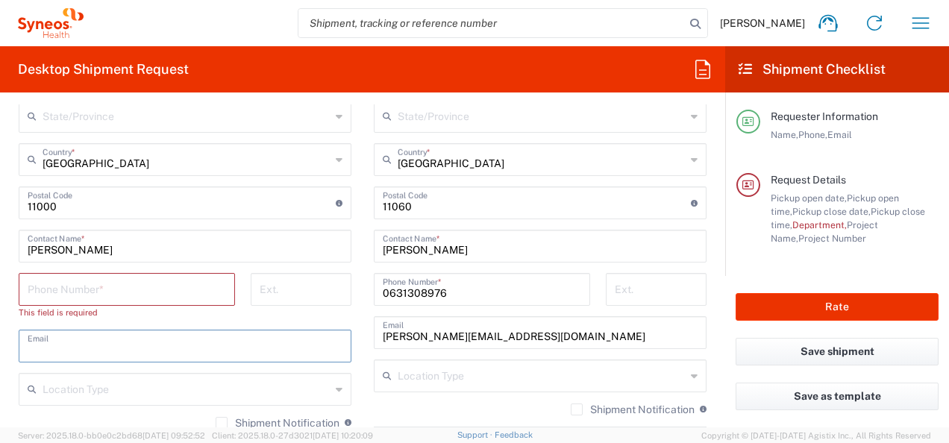
paste input "[EMAIL_ADDRESS][DOMAIN_NAME]"
type input "[EMAIL_ADDRESS][DOMAIN_NAME]"
click at [118, 286] on input "tel" at bounding box center [127, 288] width 198 height 26
paste input "0644266800"
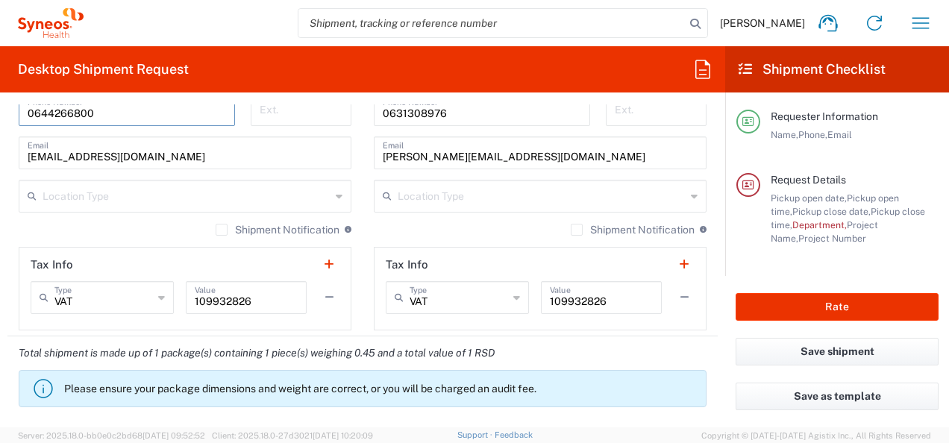
scroll to position [970, 0]
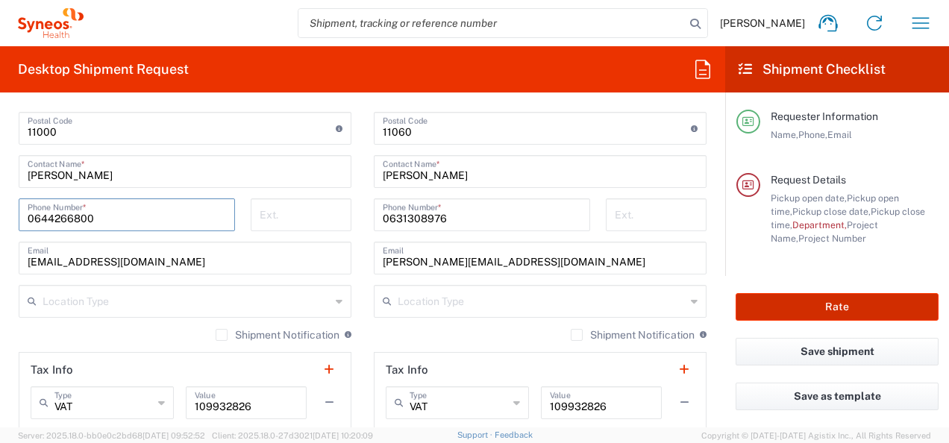
type input "0644266800"
click at [827, 307] on button "Rate" at bounding box center [836, 307] width 203 height 28
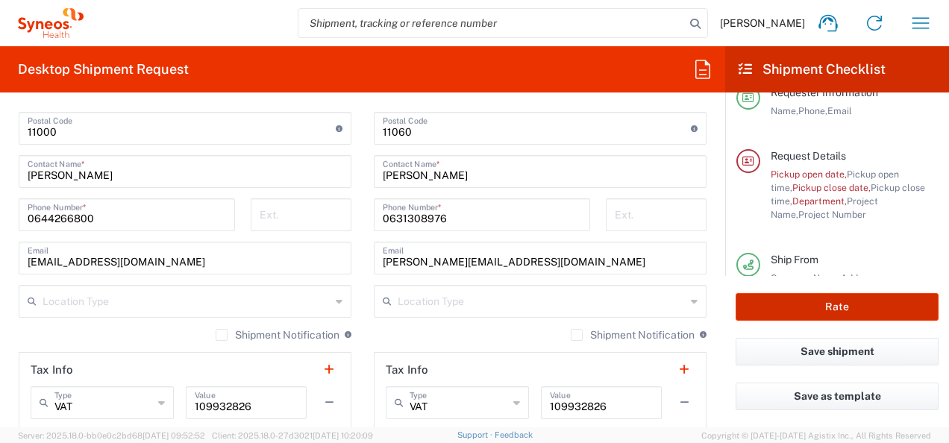
type input "7058454"
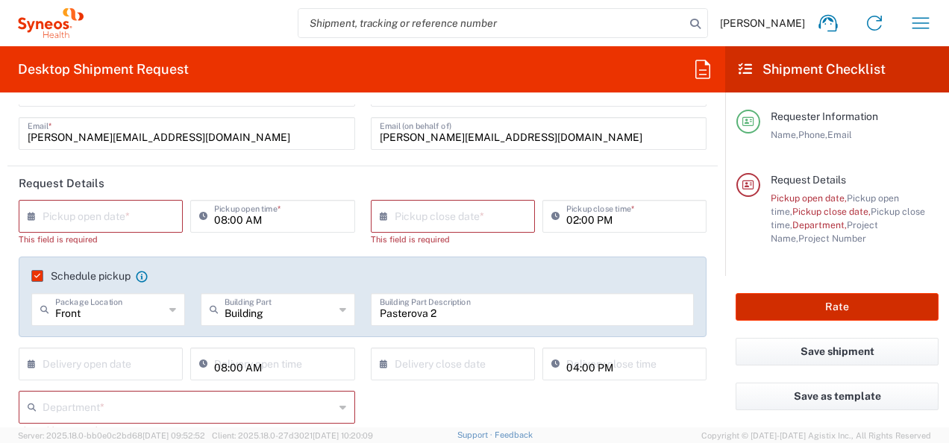
scroll to position [88, 0]
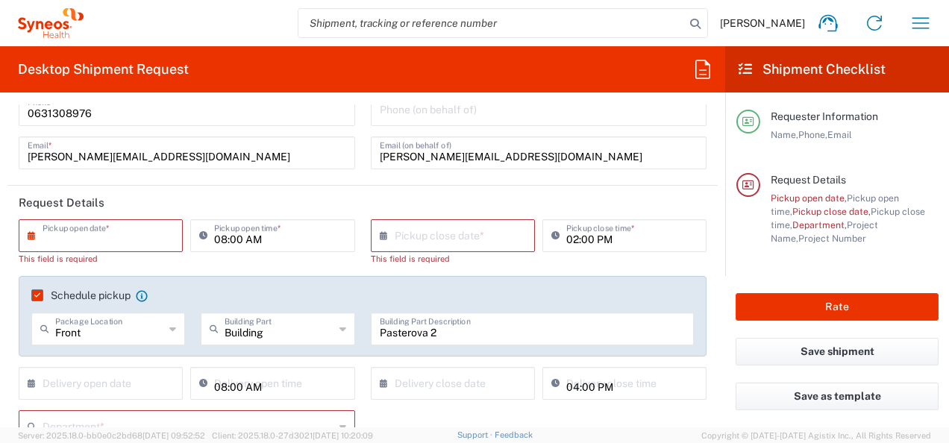
click at [134, 237] on input "text" at bounding box center [104, 235] width 123 height 26
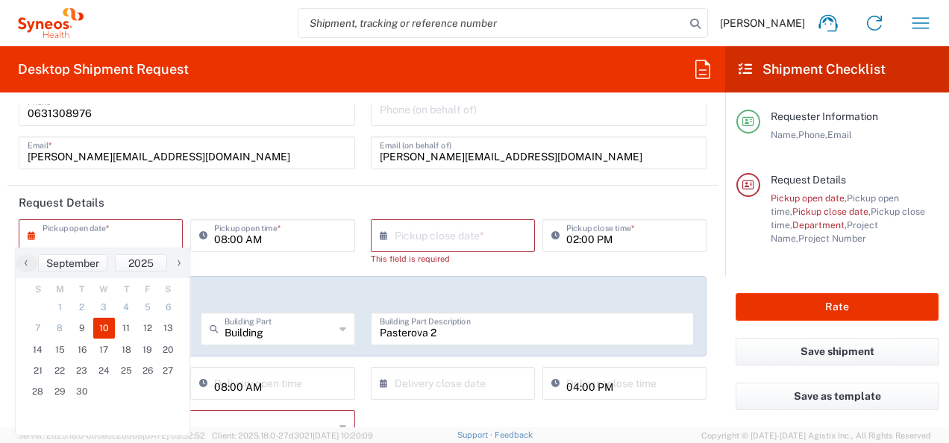
click at [104, 330] on span "10" at bounding box center [104, 328] width 22 height 21
type input "[DATE]"
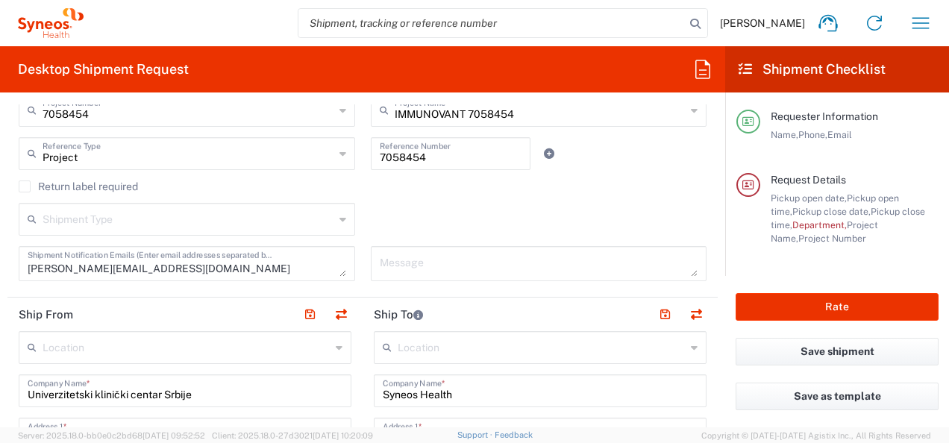
scroll to position [373, 0]
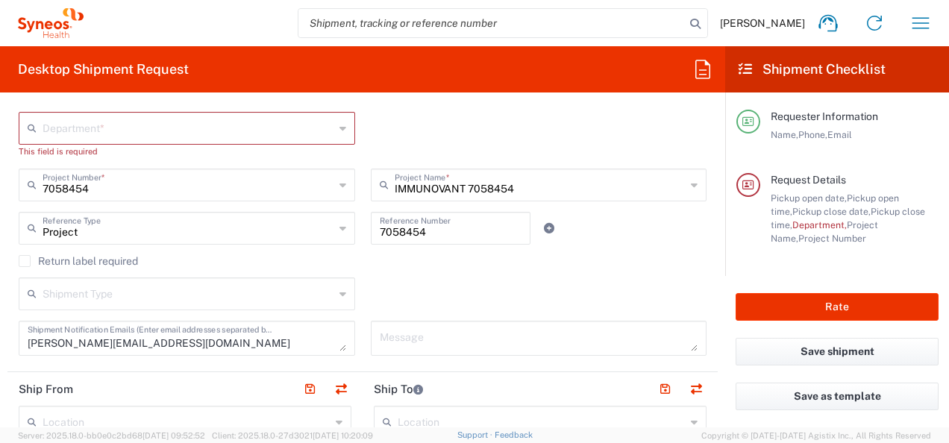
drag, startPoint x: 98, startPoint y: 124, endPoint x: 142, endPoint y: 133, distance: 44.9
click at [98, 124] on input "text" at bounding box center [189, 127] width 292 height 26
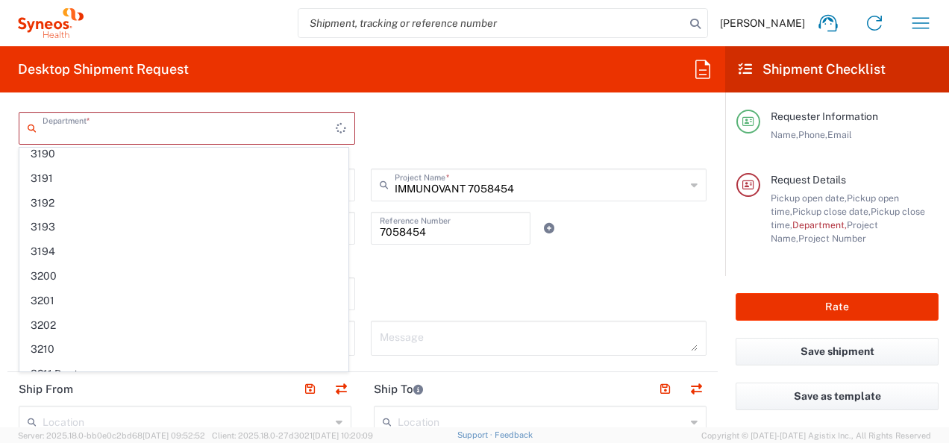
scroll to position [0, 0]
click at [396, 135] on div "Department * 3000 3100 3109 3110 3111 3112 3125 3130 3135 3136 3150 3155 3165 3…" at bounding box center [362, 140] width 703 height 57
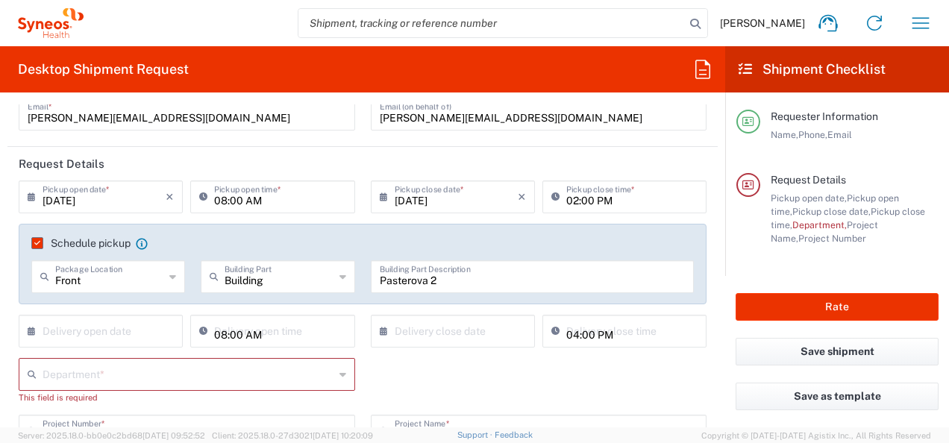
scroll to position [149, 0]
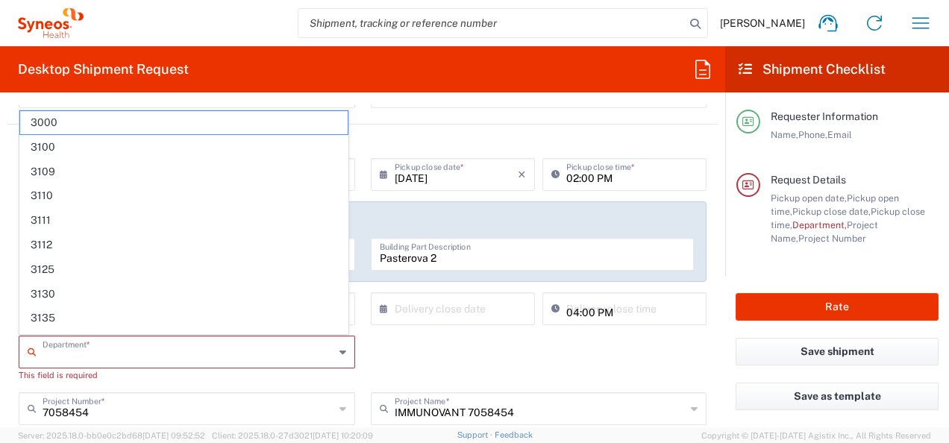
click at [198, 356] on input "text" at bounding box center [189, 351] width 292 height 26
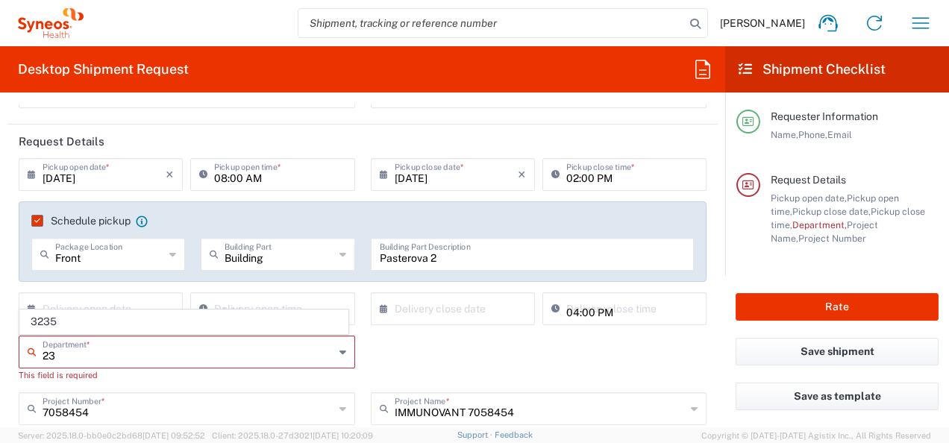
type input "2"
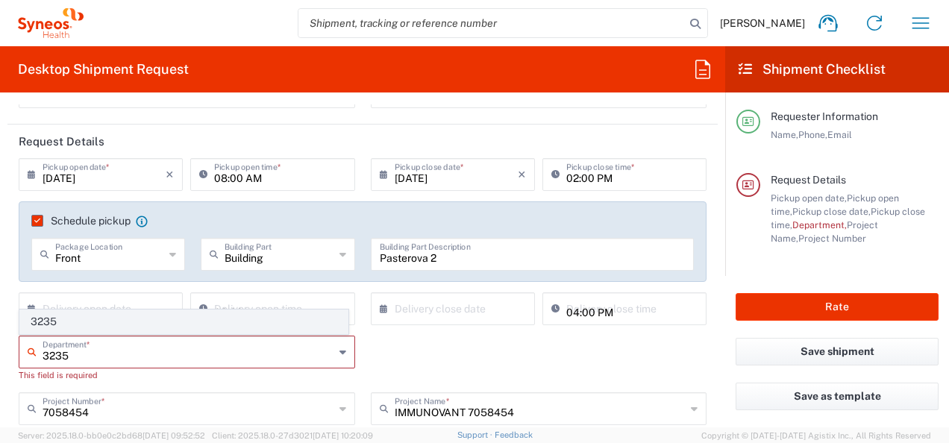
type input "3235"
click at [81, 324] on span "3235" at bounding box center [183, 321] width 327 height 23
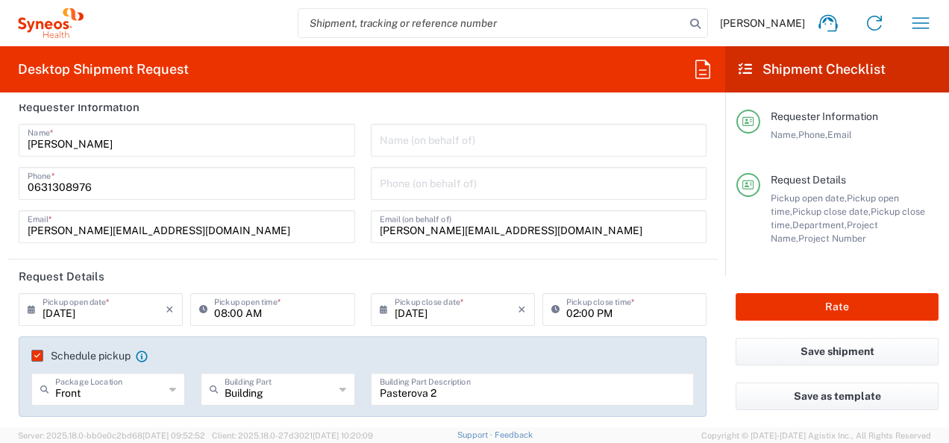
scroll to position [0, 0]
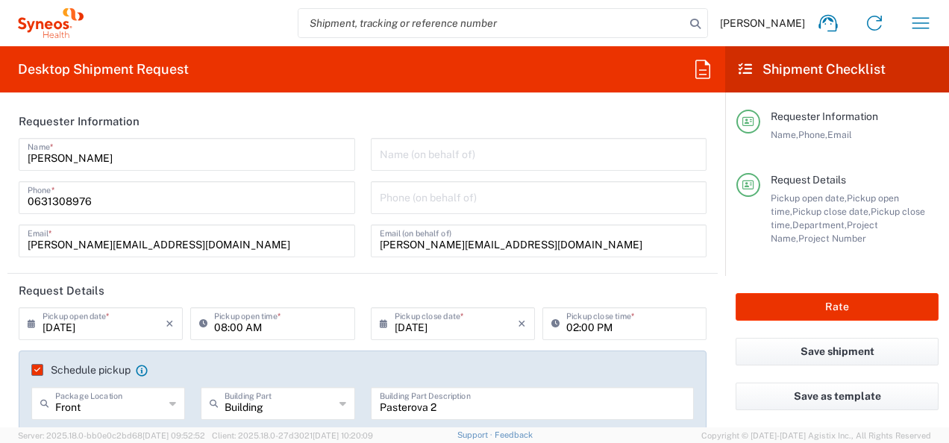
click at [568, 330] on input "02:00 PM" at bounding box center [631, 323] width 131 height 26
type input "02:00 PM"
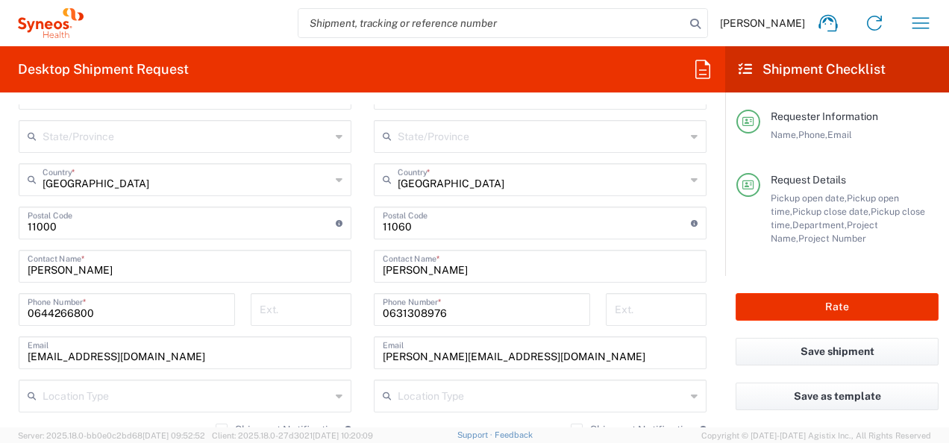
scroll to position [895, 0]
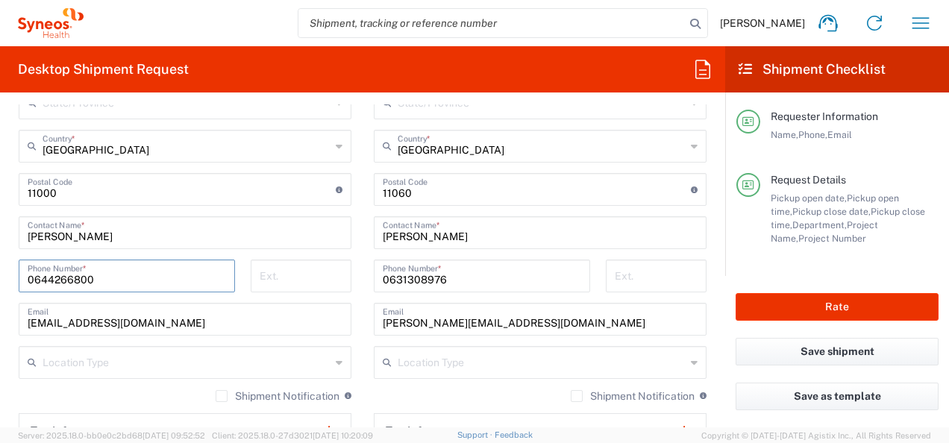
drag, startPoint x: 98, startPoint y: 274, endPoint x: 27, endPoint y: 278, distance: 71.7
click at [27, 278] on div "[PHONE_NUMBER] Phone Number *" at bounding box center [127, 276] width 216 height 33
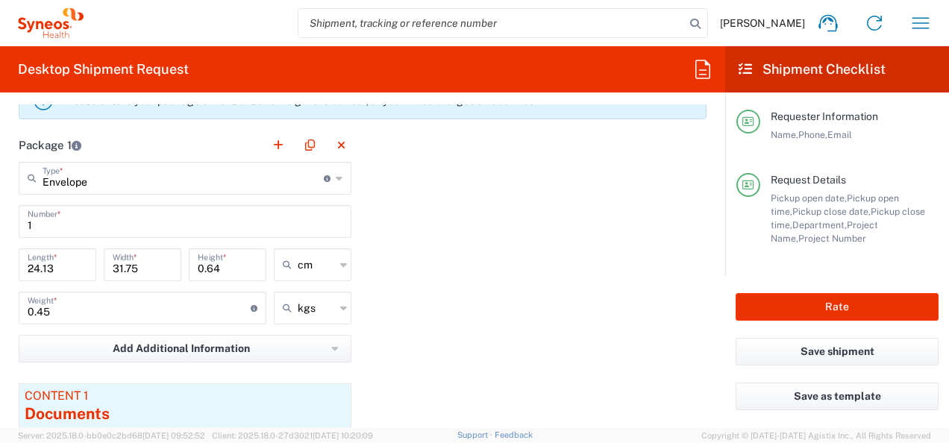
scroll to position [1328, 0]
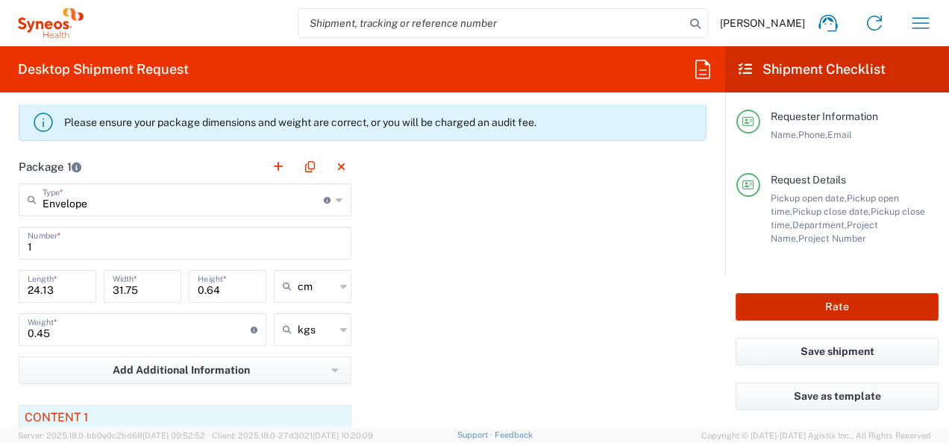
type input "0611101273"
click at [798, 310] on button "Rate" at bounding box center [836, 307] width 203 height 28
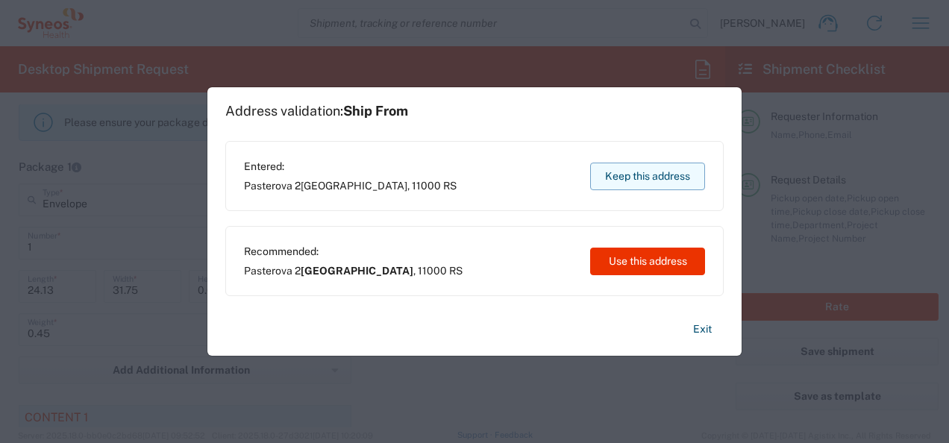
click at [646, 179] on button "Keep this address" at bounding box center [647, 177] width 115 height 28
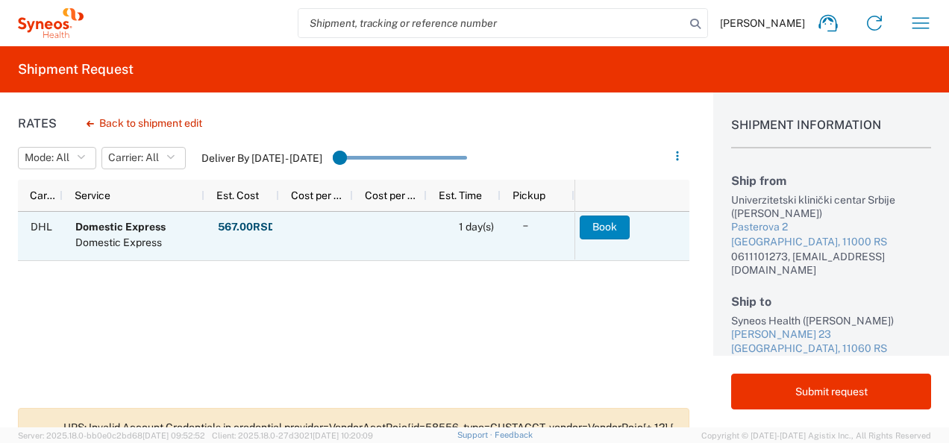
click at [597, 229] on button "Book" at bounding box center [605, 228] width 50 height 24
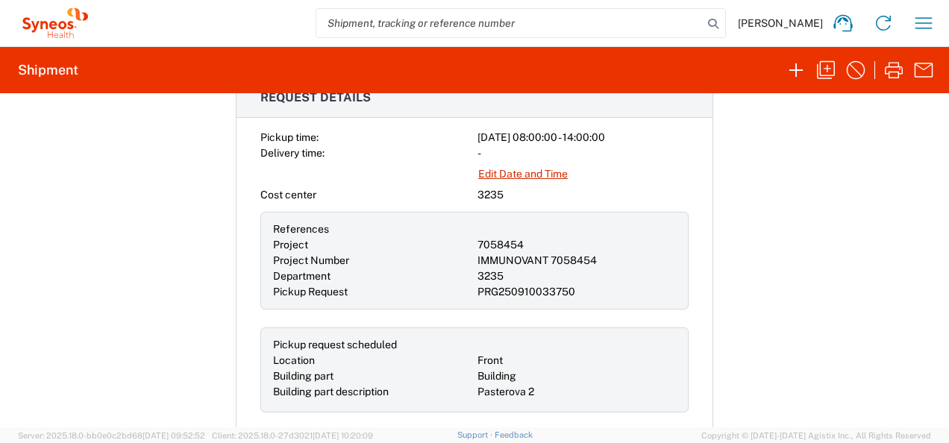
scroll to position [522, 0]
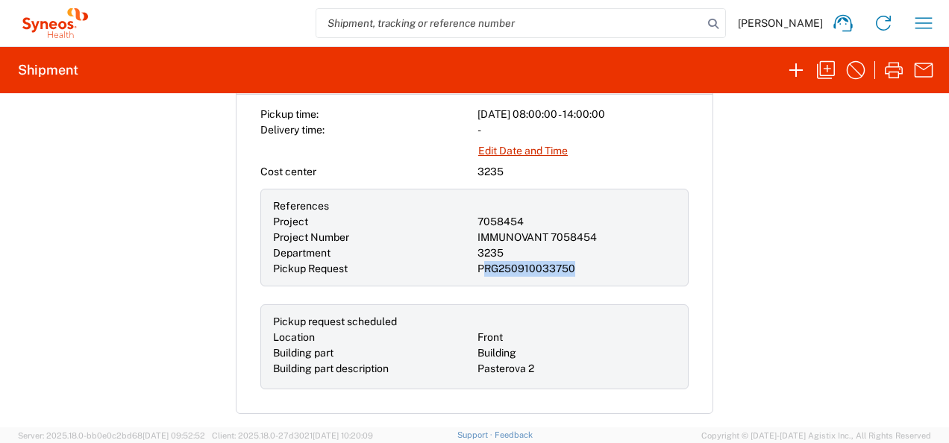
drag, startPoint x: 476, startPoint y: 265, endPoint x: 578, endPoint y: 265, distance: 102.2
click at [578, 265] on div "PRG250910033750" at bounding box center [576, 269] width 198 height 16
drag, startPoint x: 578, startPoint y: 265, endPoint x: 476, endPoint y: 263, distance: 102.2
click at [477, 263] on div "PRG250910033750" at bounding box center [576, 269] width 198 height 16
click at [477, 267] on div "PRG250910033750" at bounding box center [576, 269] width 198 height 16
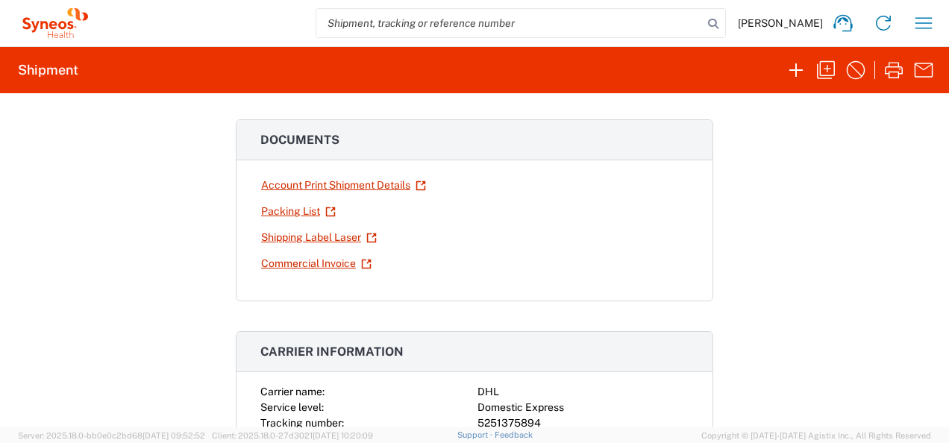
scroll to position [0, 0]
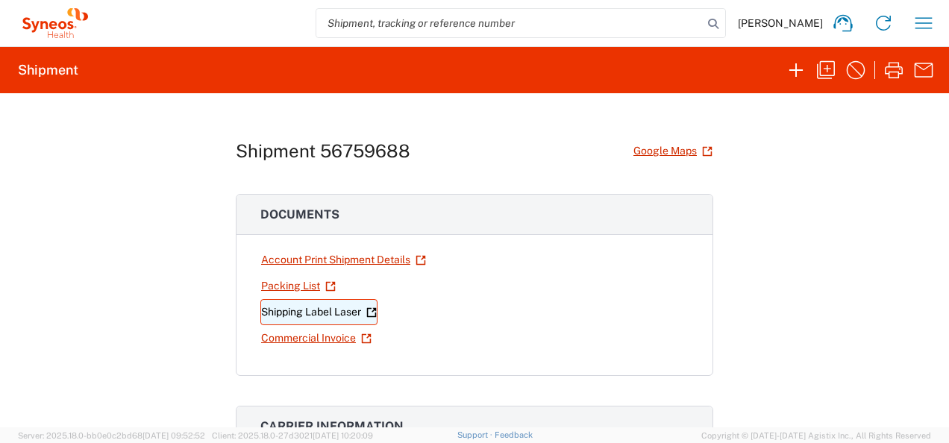
click at [311, 309] on link "Shipping Label Laser" at bounding box center [318, 312] width 117 height 26
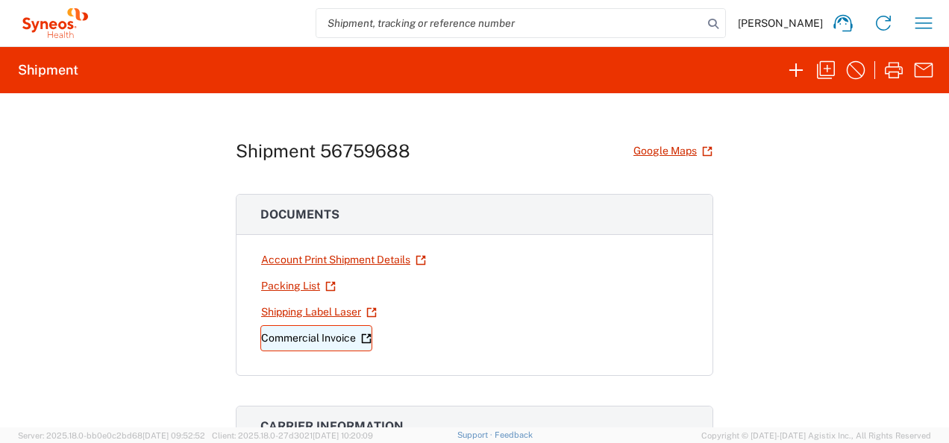
click at [301, 336] on link "Commercial Invoice" at bounding box center [316, 338] width 112 height 26
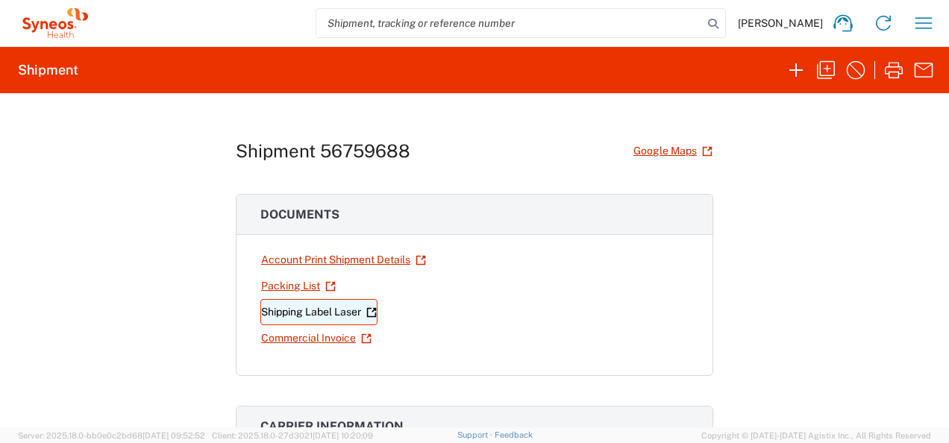
click at [292, 307] on link "Shipping Label Laser" at bounding box center [318, 312] width 117 height 26
